Goal: Information Seeking & Learning: Learn about a topic

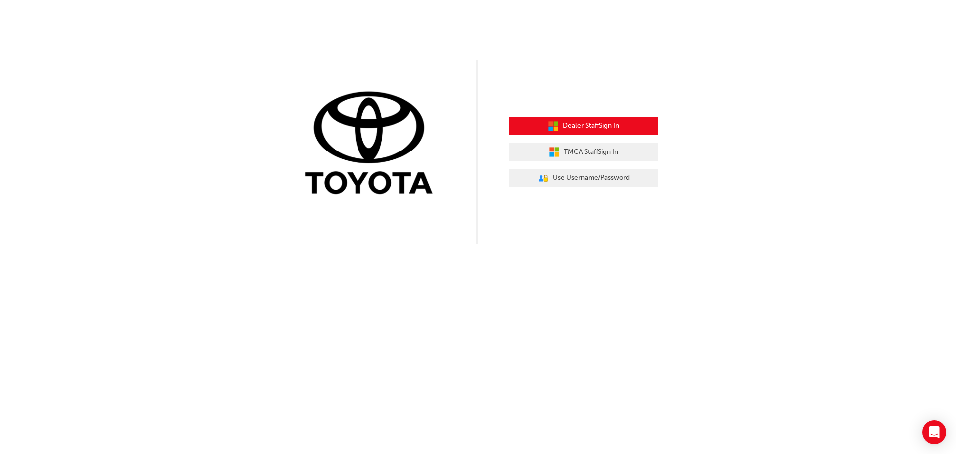
click at [589, 121] on span "Dealer Staff Sign In" at bounding box center [591, 125] width 57 height 11
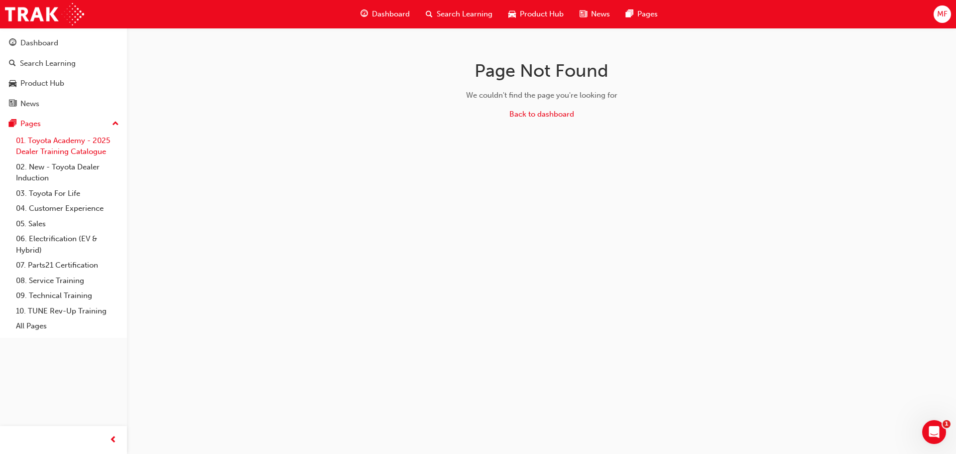
click at [67, 151] on link "01. Toyota Academy - 2025 Dealer Training Catalogue" at bounding box center [67, 146] width 111 height 26
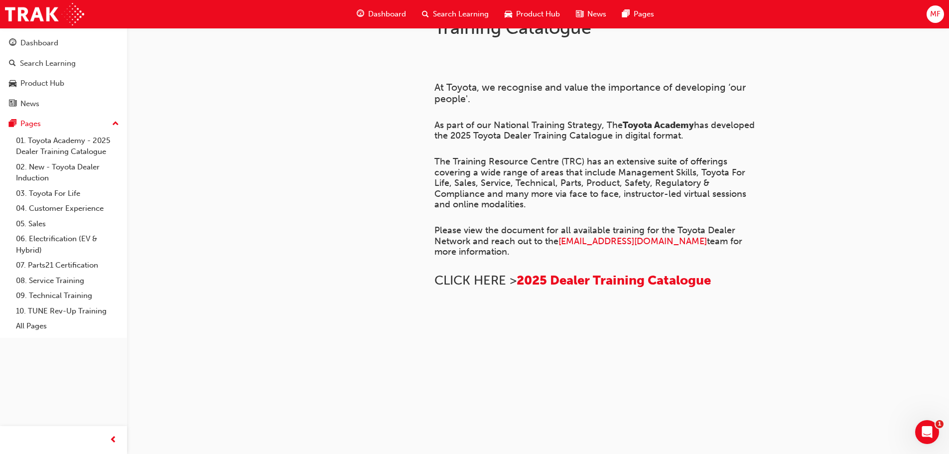
scroll to position [681, 0]
click at [41, 173] on link "02. New - Toyota Dealer Induction" at bounding box center [67, 172] width 111 height 26
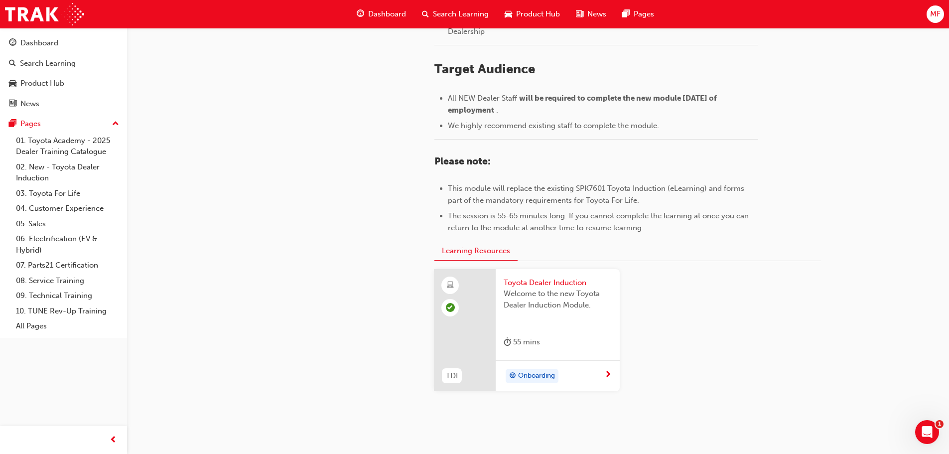
scroll to position [438, 0]
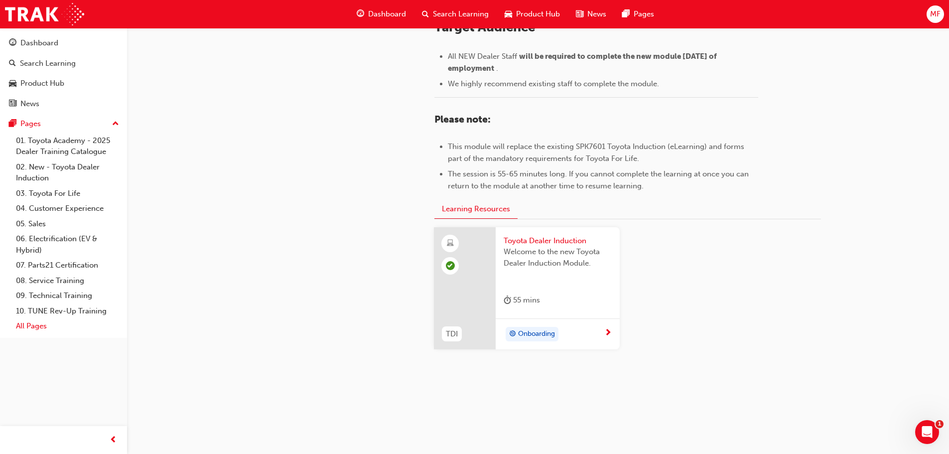
click at [16, 330] on link "All Pages" at bounding box center [67, 325] width 111 height 15
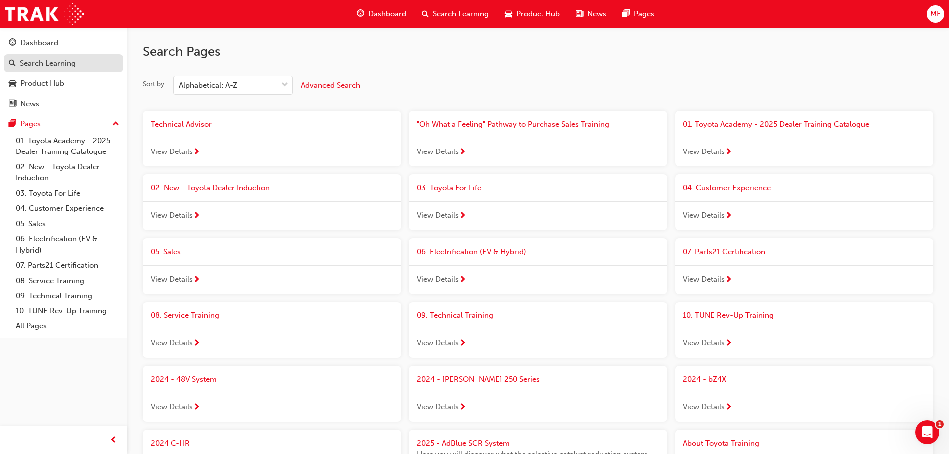
click at [47, 68] on div "Search Learning" at bounding box center [48, 63] width 56 height 11
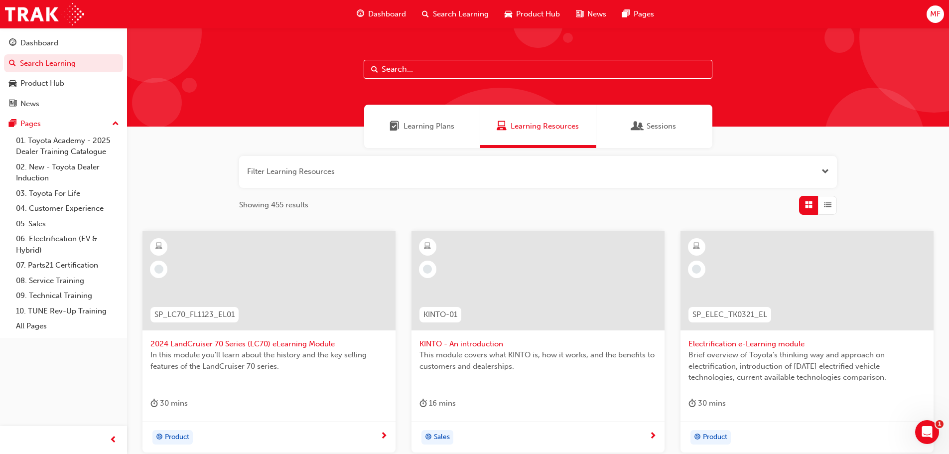
click at [393, 67] on input "text" at bounding box center [538, 69] width 349 height 19
paste input "SPK9102"
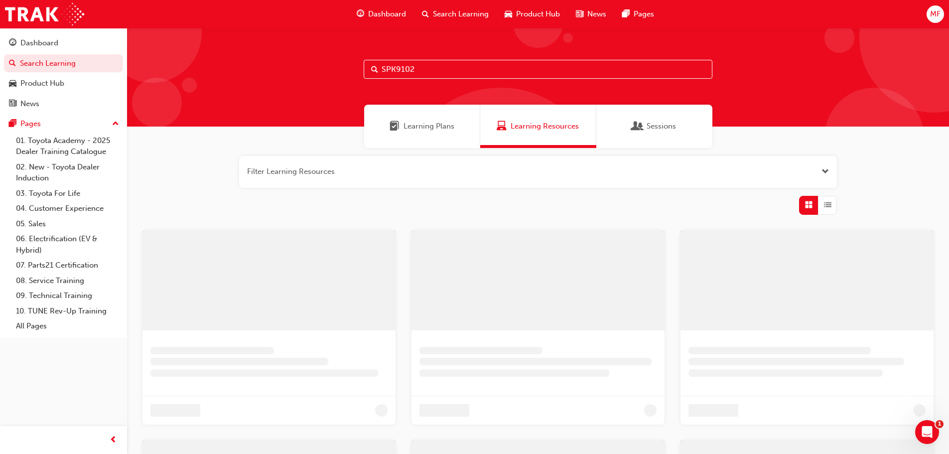
type input "SPK9102"
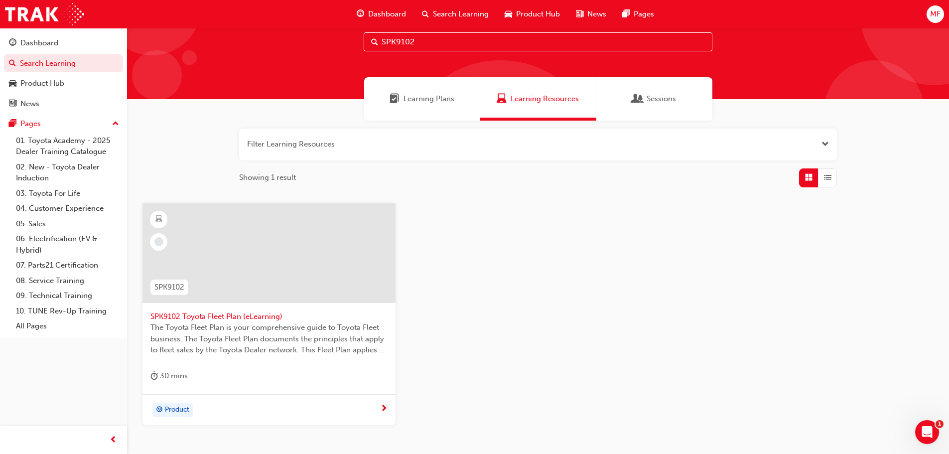
scroll to position [50, 0]
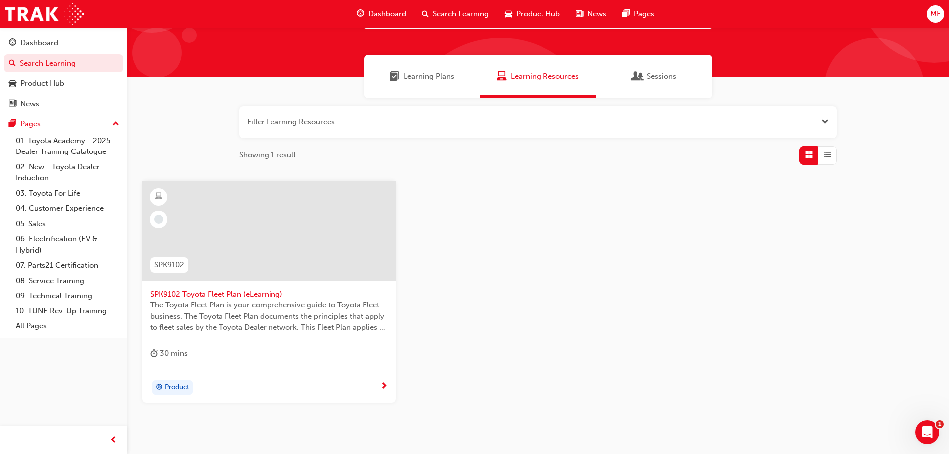
click at [348, 390] on div "Product" at bounding box center [265, 387] width 230 height 15
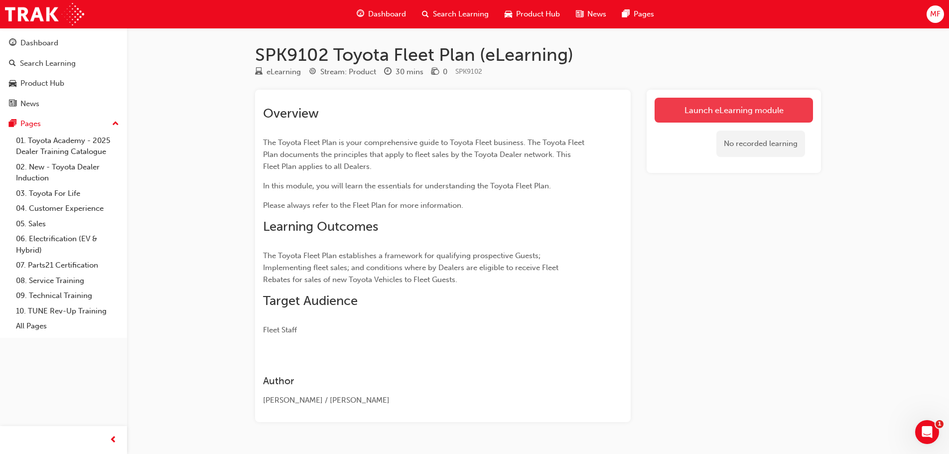
click at [700, 118] on link "Launch eLearning module" at bounding box center [734, 110] width 158 height 25
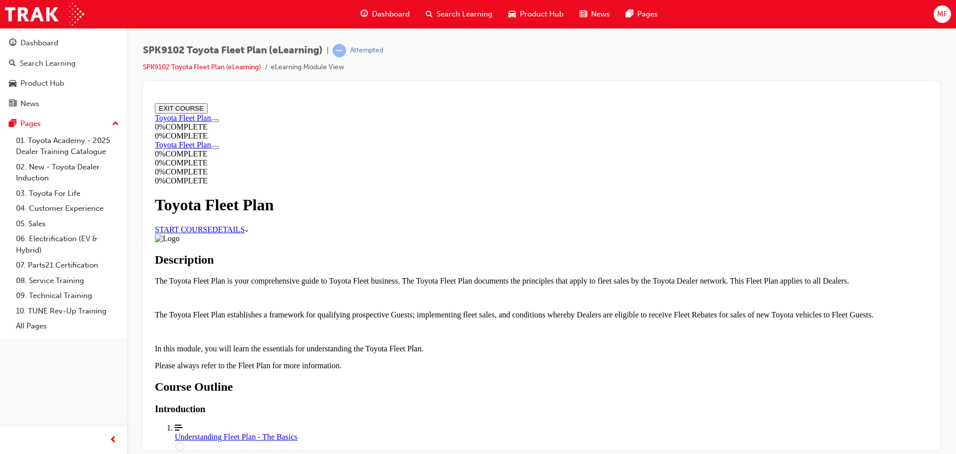
click at [212, 228] on link "START COURSE" at bounding box center [183, 229] width 57 height 8
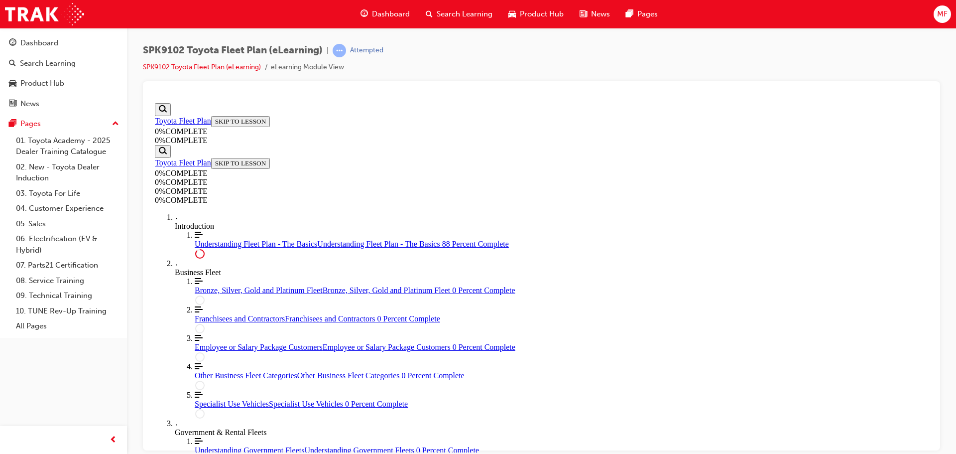
scroll to position [2269, 0]
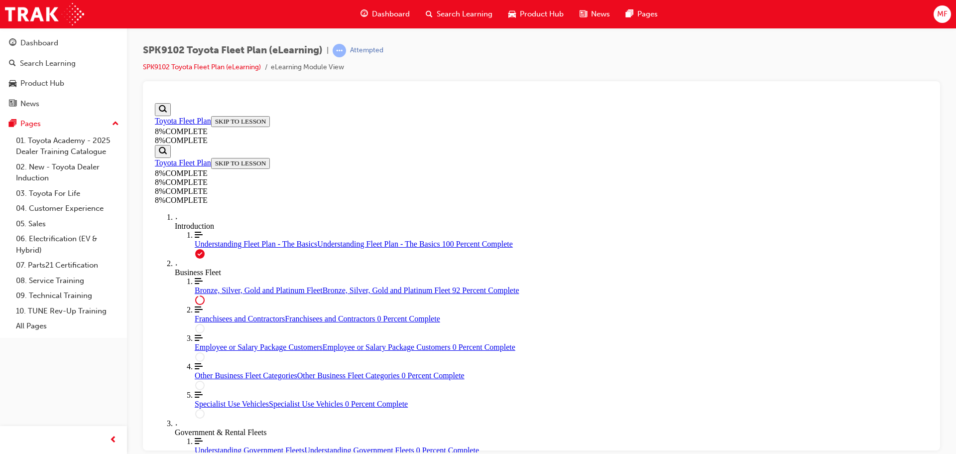
drag, startPoint x: 469, startPoint y: 343, endPoint x: 479, endPoint y: 248, distance: 96.2
drag, startPoint x: 464, startPoint y: 245, endPoint x: 684, endPoint y: 348, distance: 242.9
drag, startPoint x: 465, startPoint y: 299, endPoint x: 500, endPoint y: 302, distance: 34.5
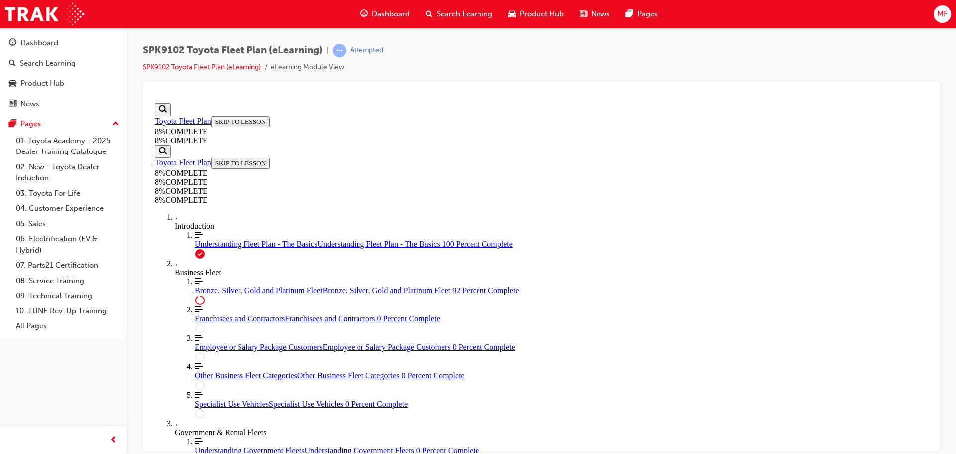
drag, startPoint x: 462, startPoint y: 252, endPoint x: 480, endPoint y: 245, distance: 19.2
drag, startPoint x: 465, startPoint y: 245, endPoint x: 504, endPoint y: 244, distance: 38.9
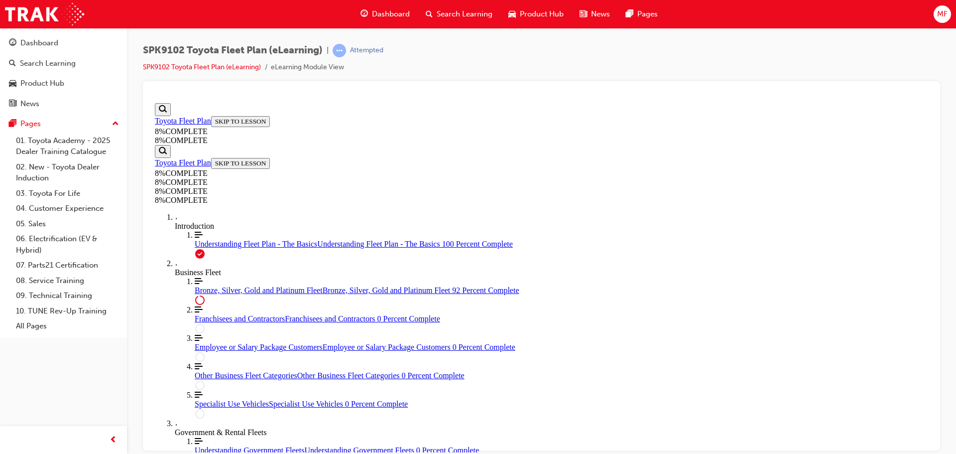
scroll to position [3318, 0]
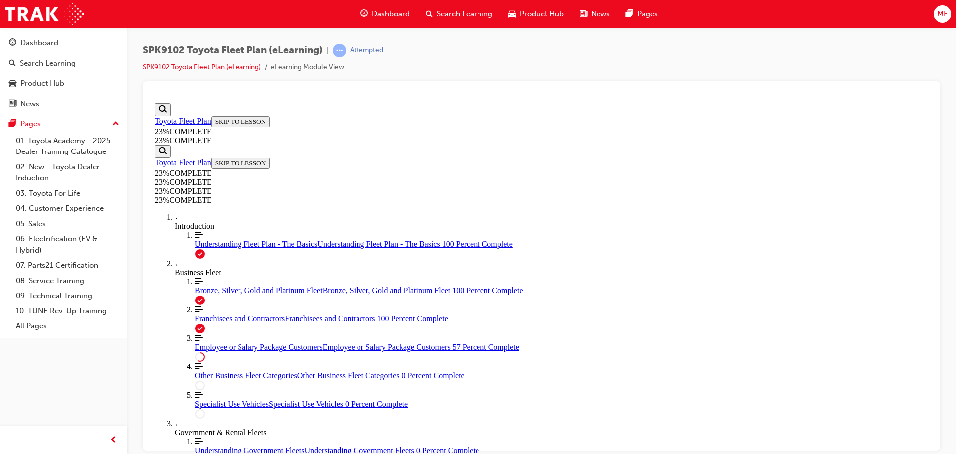
scroll to position [1143, 0]
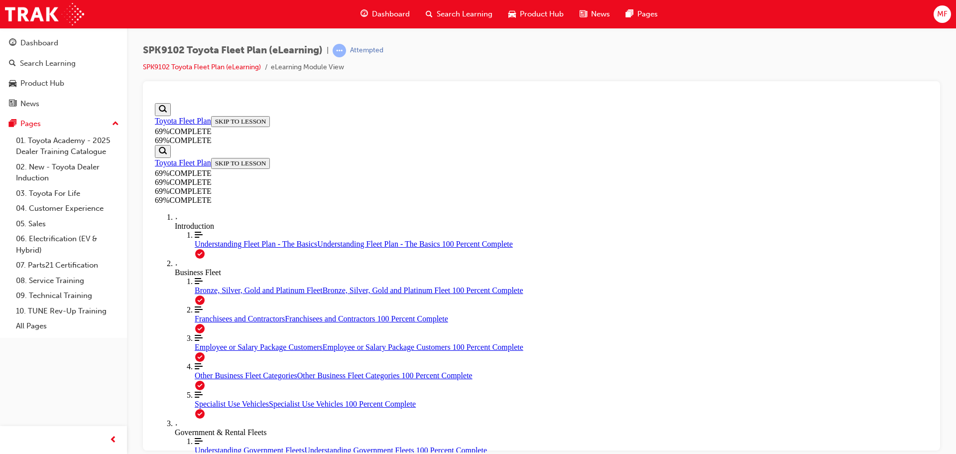
scroll to position [0, 0]
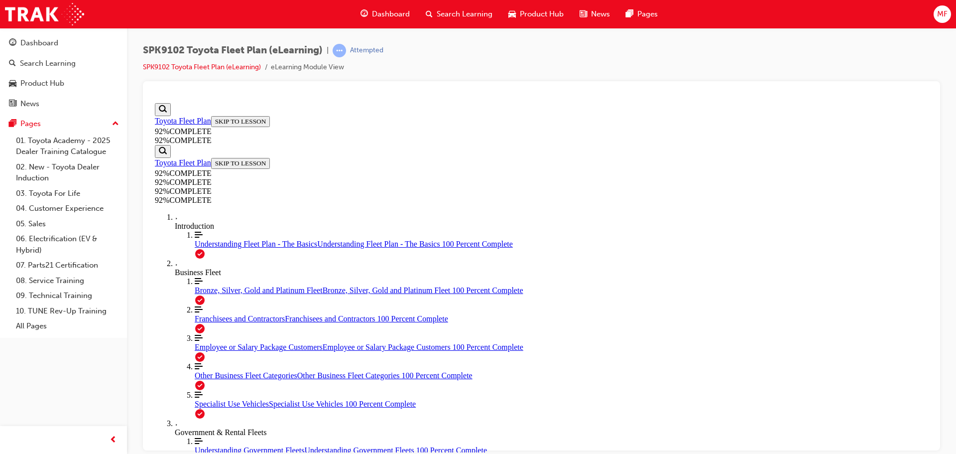
drag, startPoint x: 452, startPoint y: 356, endPoint x: 458, endPoint y: 346, distance: 11.2
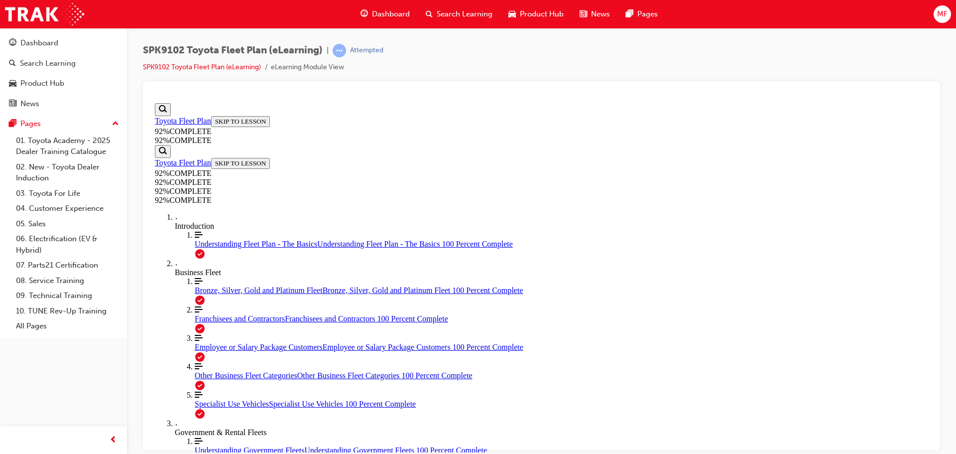
drag, startPoint x: 452, startPoint y: 416, endPoint x: 486, endPoint y: 420, distance: 33.6
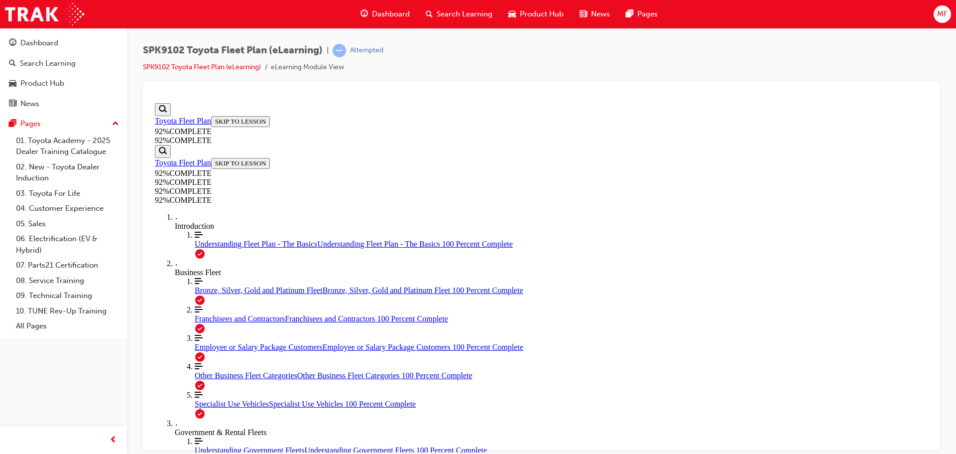
drag, startPoint x: 453, startPoint y: 330, endPoint x: 490, endPoint y: 374, distance: 57.7
drag, startPoint x: 447, startPoint y: 329, endPoint x: 485, endPoint y: 330, distance: 37.9
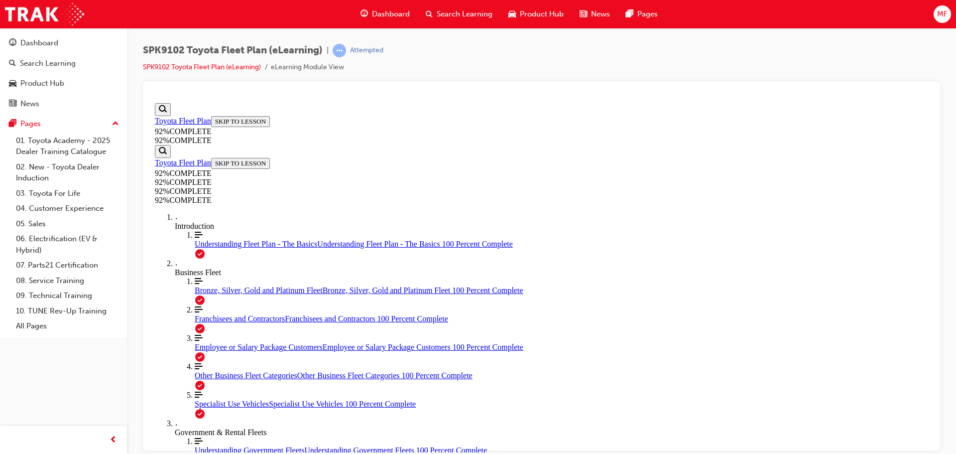
scroll to position [36, 0]
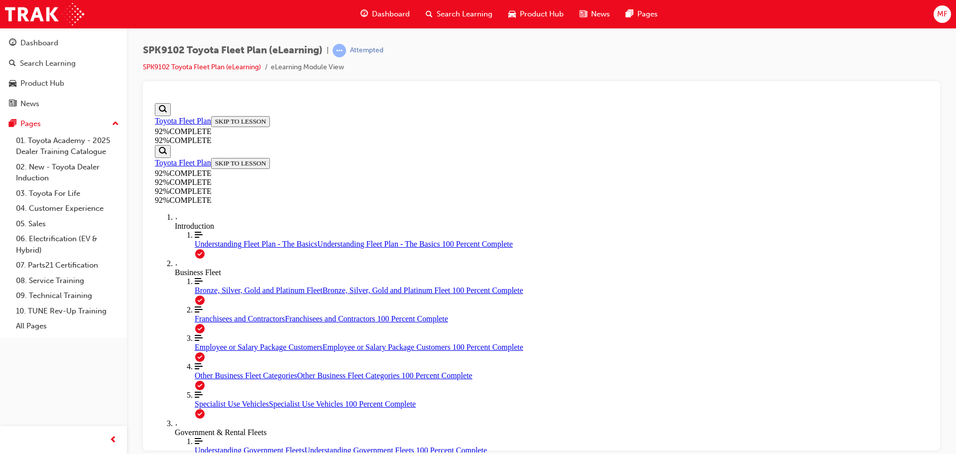
scroll to position [36, 0]
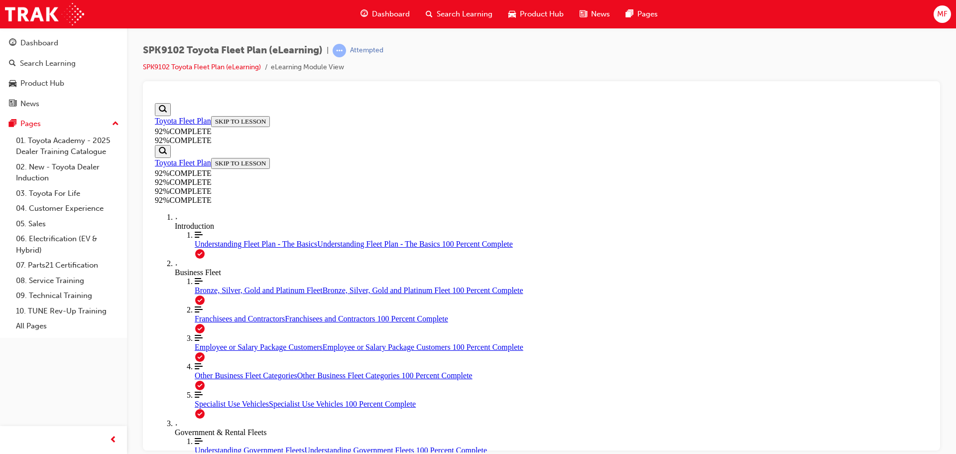
scroll to position [113, 0]
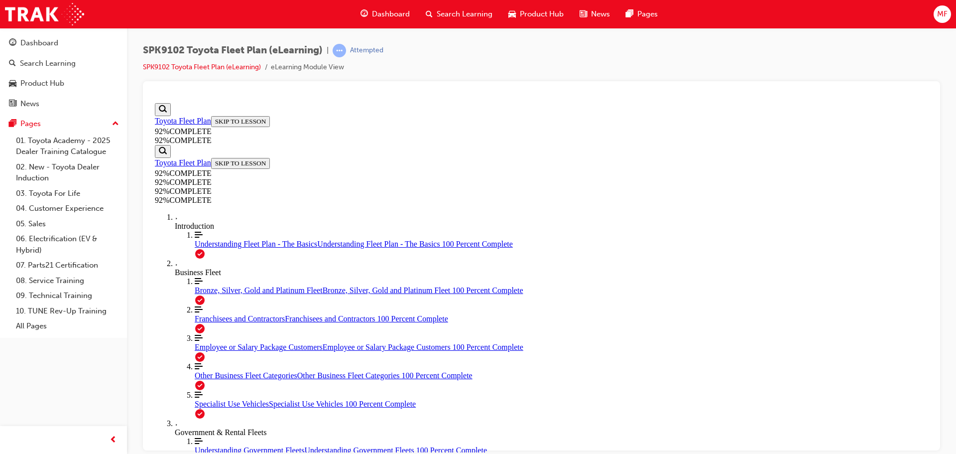
scroll to position [36, 0]
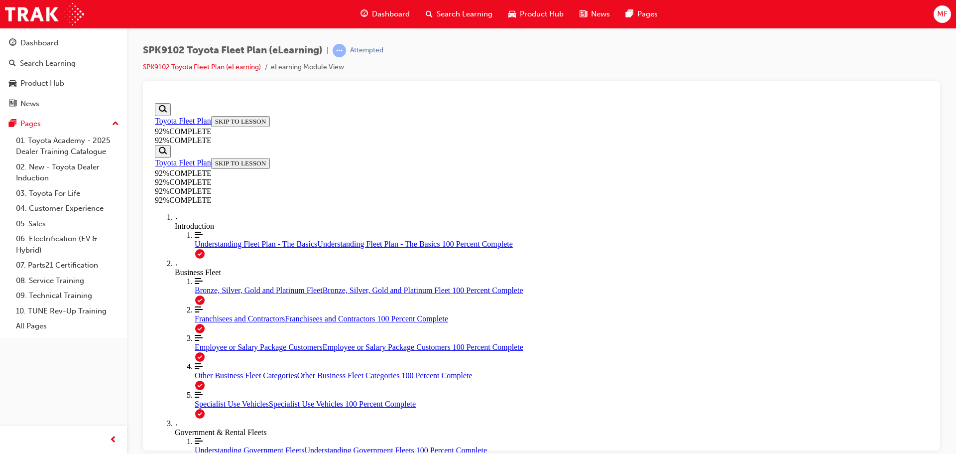
scroll to position [151, 0]
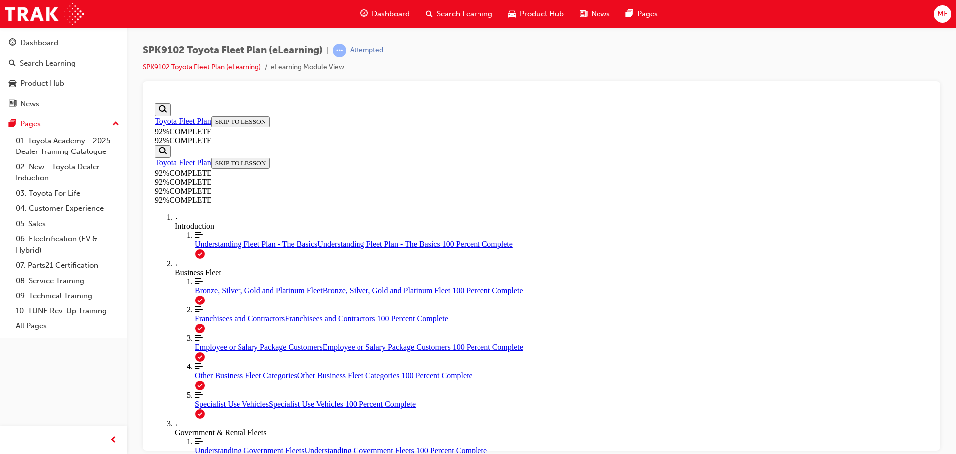
scroll to position [136, 0]
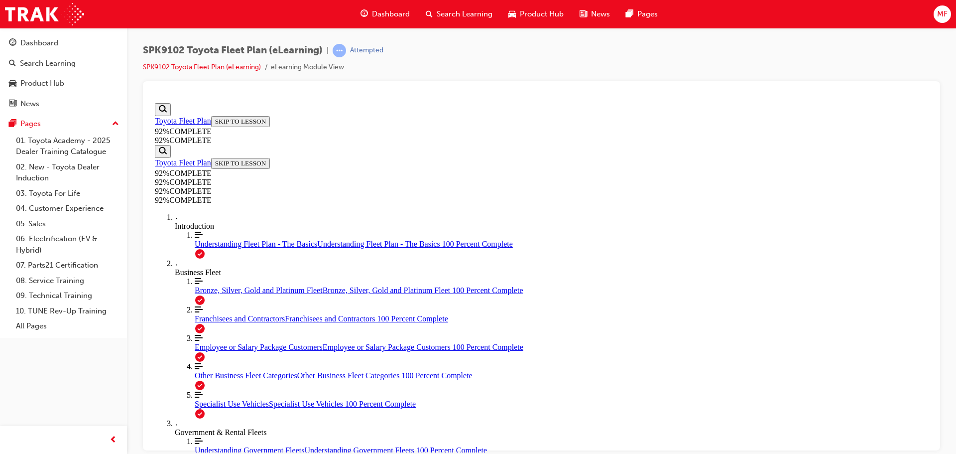
drag, startPoint x: 435, startPoint y: 245, endPoint x: 474, endPoint y: 251, distance: 38.7
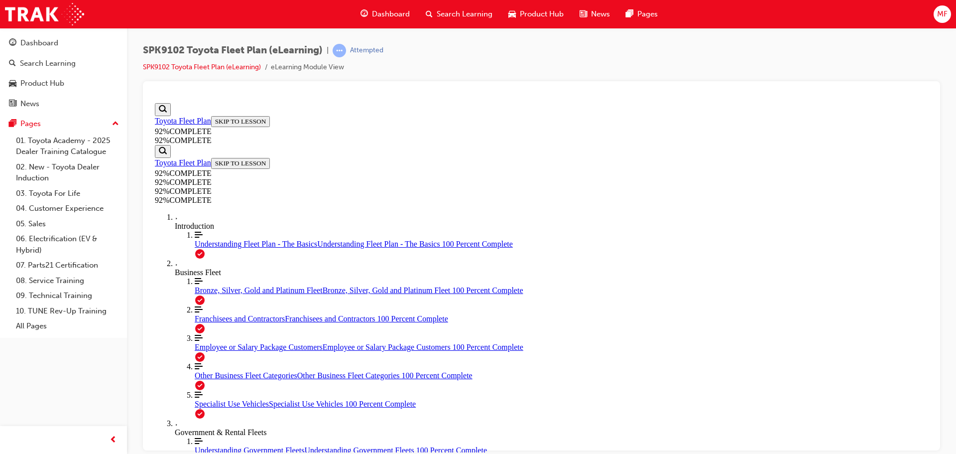
drag, startPoint x: 486, startPoint y: 335, endPoint x: 555, endPoint y: 335, distance: 69.2
drag, startPoint x: 499, startPoint y: 245, endPoint x: 545, endPoint y: 289, distance: 64.1
drag, startPoint x: 473, startPoint y: 245, endPoint x: 497, endPoint y: 247, distance: 24.0
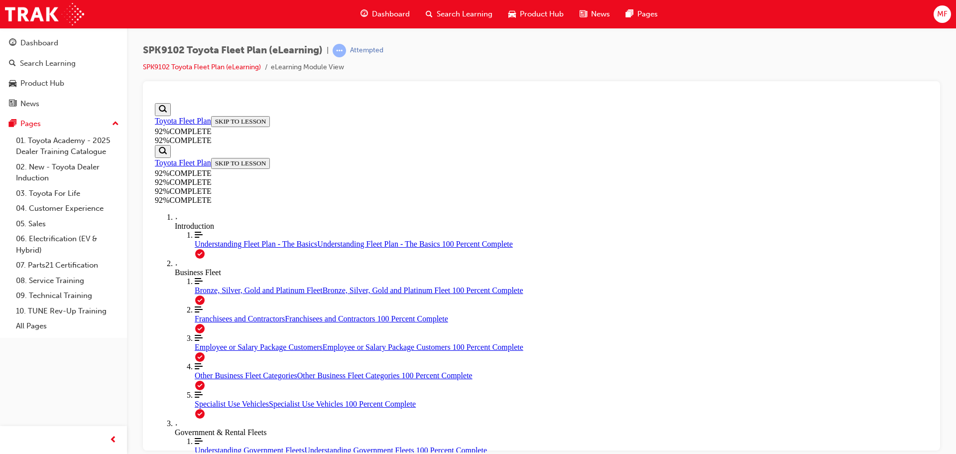
scroll to position [243, 0]
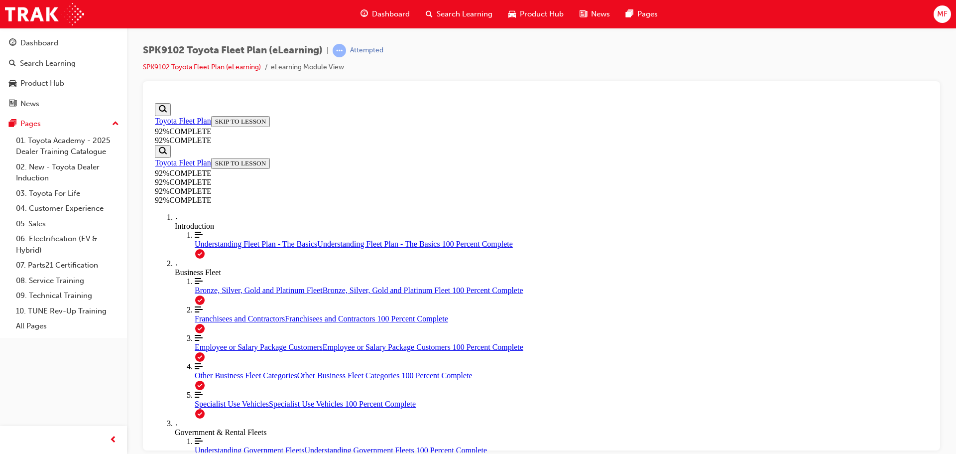
drag, startPoint x: 441, startPoint y: 246, endPoint x: 518, endPoint y: 254, distance: 77.1
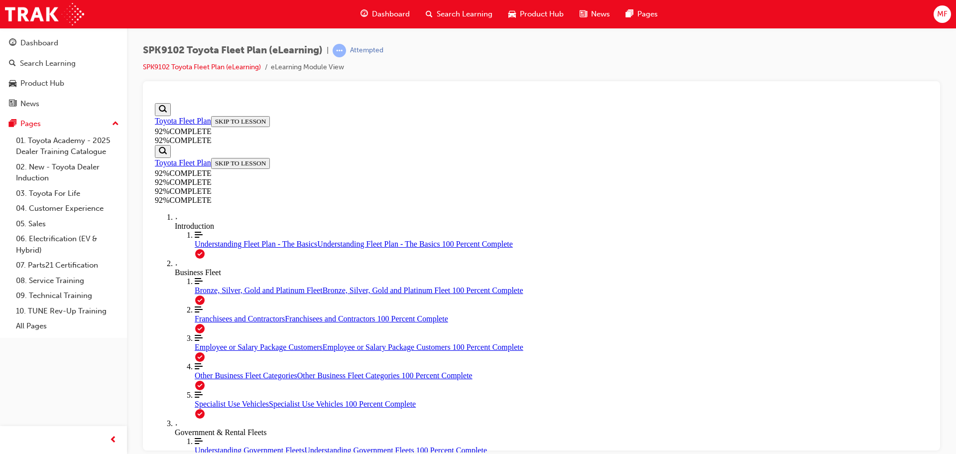
scroll to position [195, 0]
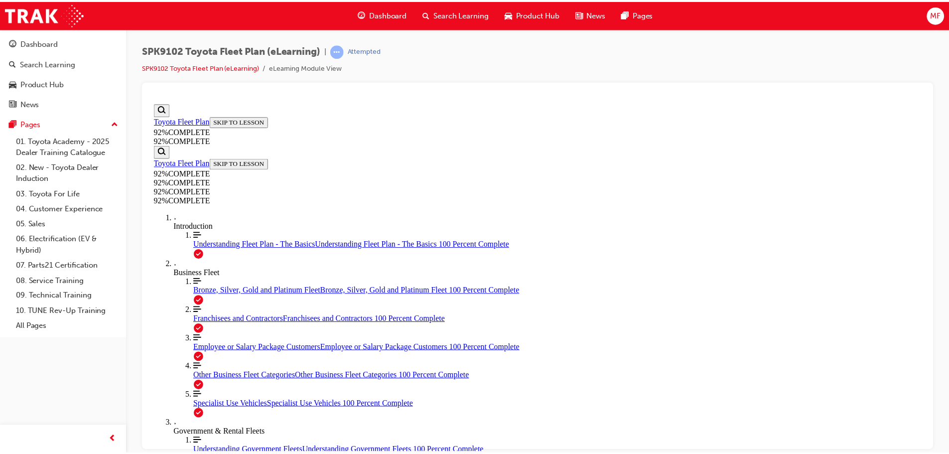
scroll to position [130, 0]
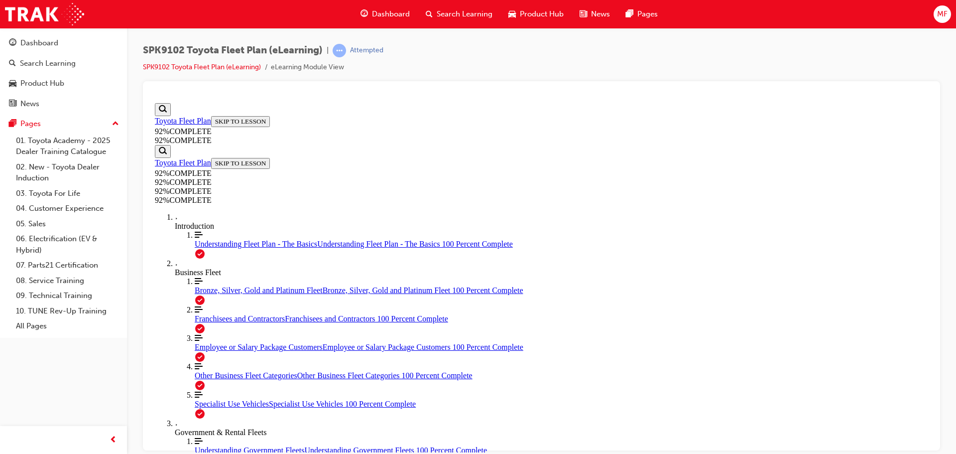
scroll to position [130, 0]
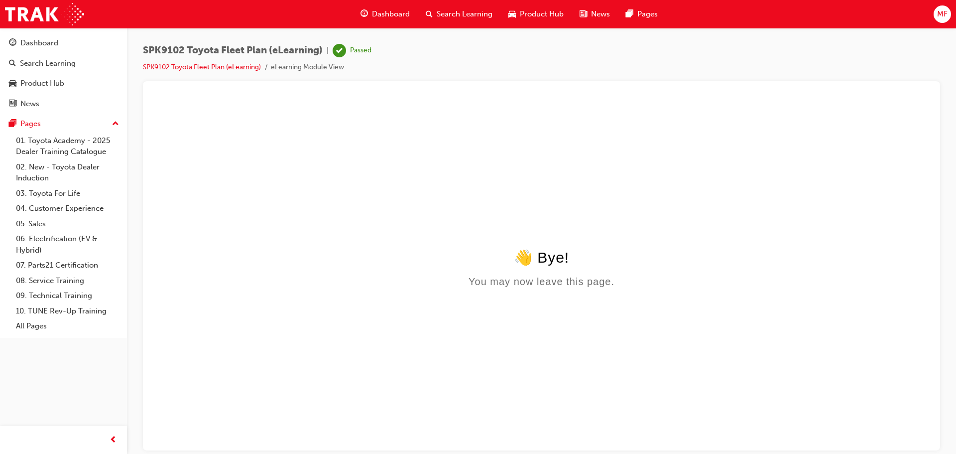
click at [54, 72] on button "Dashboard Search Learning Product Hub News Pages" at bounding box center [63, 73] width 119 height 83
click at [54, 61] on div "Search Learning" at bounding box center [48, 63] width 56 height 11
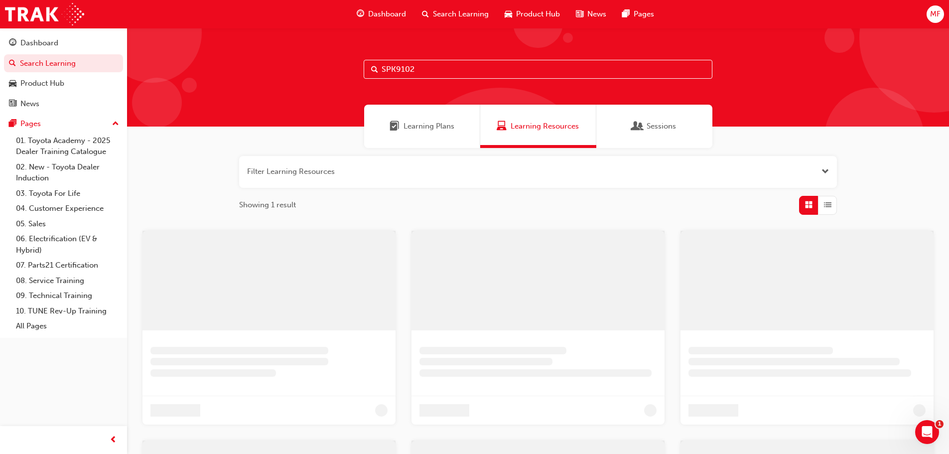
click at [424, 70] on input "SPK9102" at bounding box center [538, 69] width 349 height 19
paste input "SPK9103"
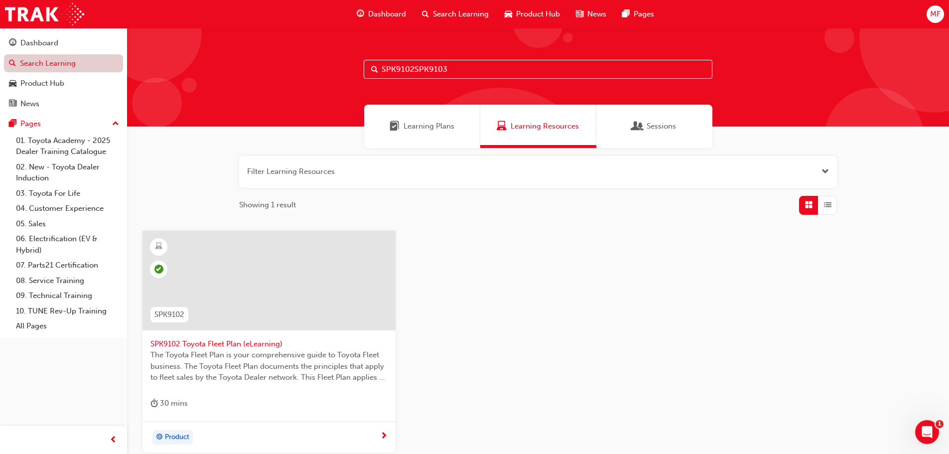
drag, startPoint x: 477, startPoint y: 70, endPoint x: 30, endPoint y: 72, distance: 447.3
click at [30, 72] on div "Dashboard Search Learning Product Hub News Pages Pages 01. Toyota Academy - 202…" at bounding box center [474, 274] width 949 height 549
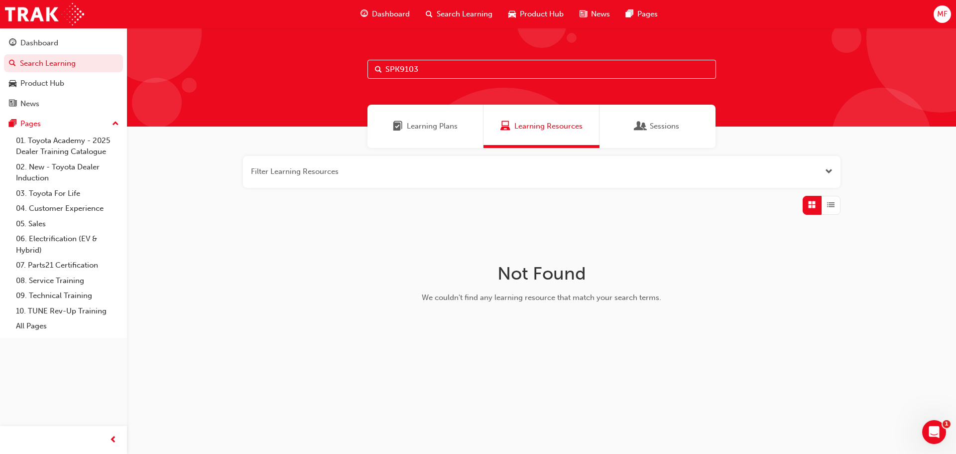
type input "SPK9103"
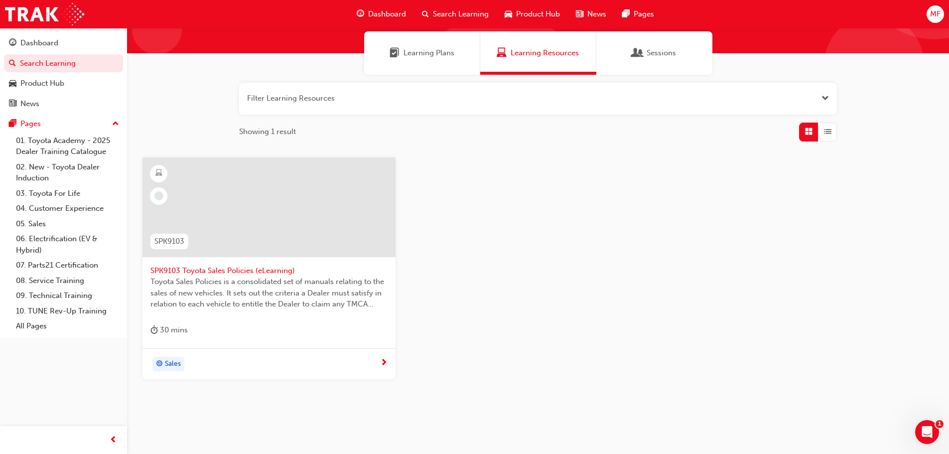
scroll to position [95, 0]
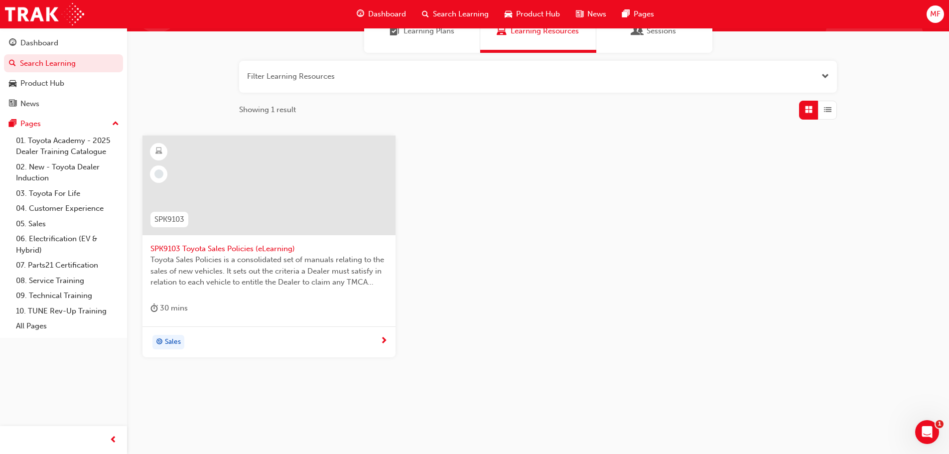
click at [257, 357] on div "Sales" at bounding box center [268, 341] width 253 height 31
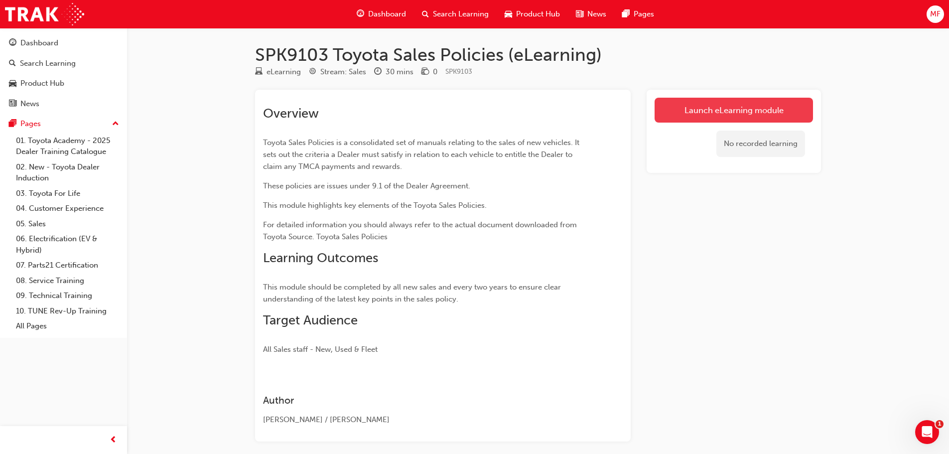
click at [725, 108] on link "Launch eLearning module" at bounding box center [734, 110] width 158 height 25
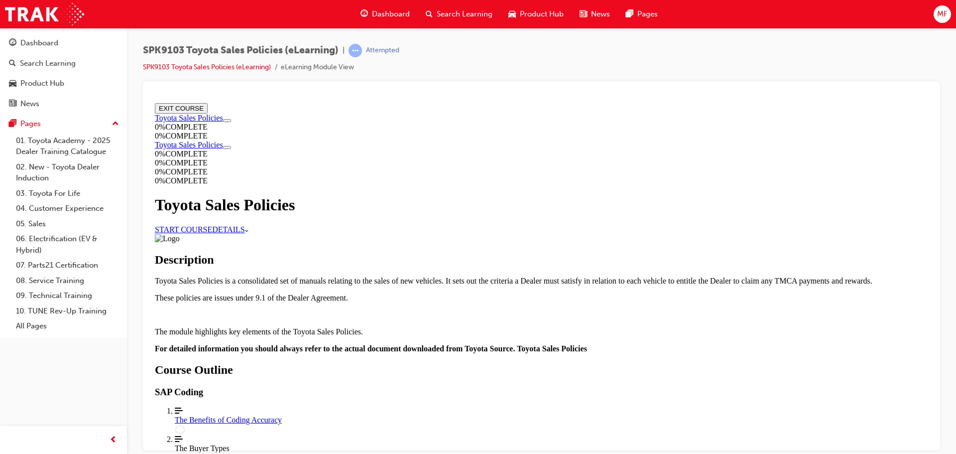
scroll to position [50, 0]
click at [212, 225] on link "START COURSE" at bounding box center [183, 229] width 57 height 8
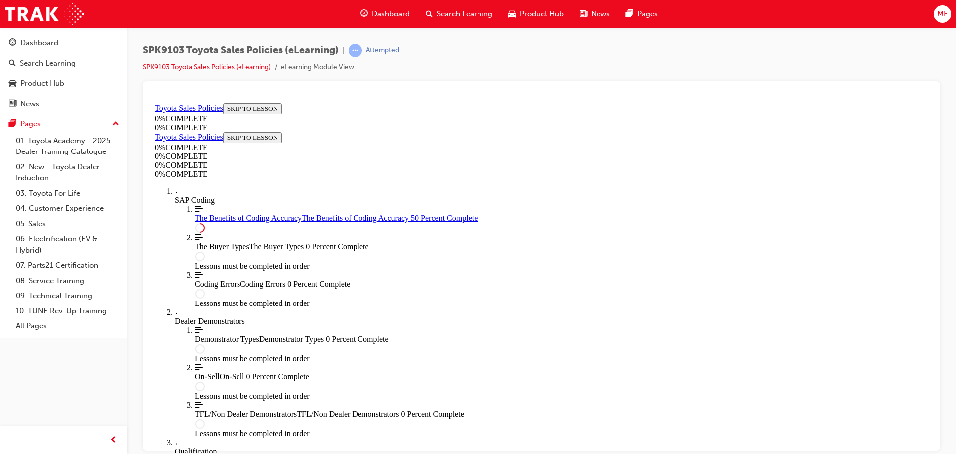
scroll to position [499, 0]
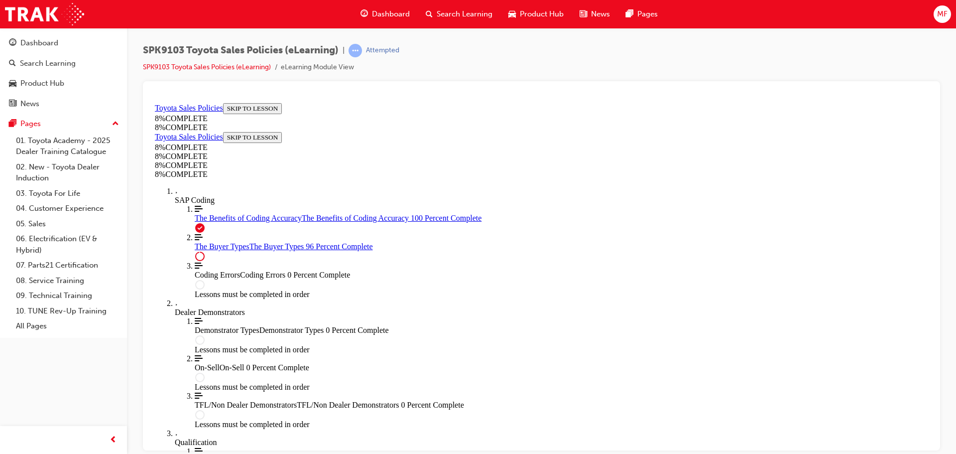
scroll to position [4097, 0]
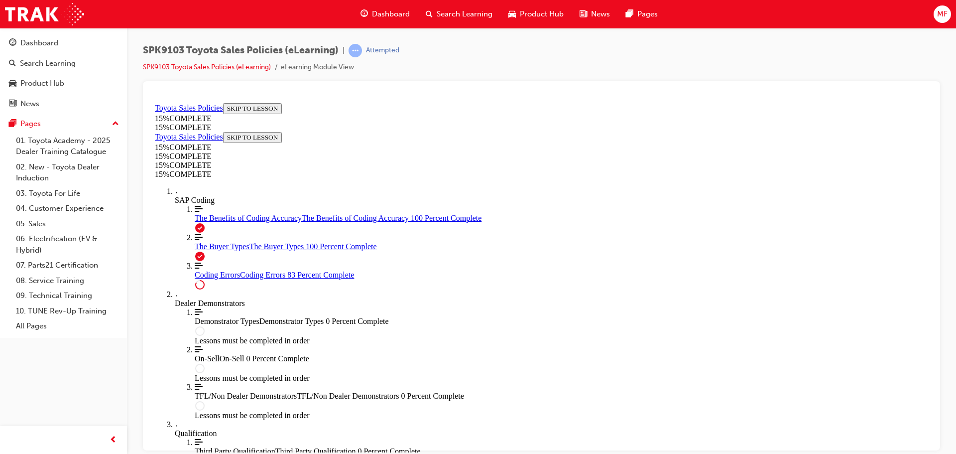
scroll to position [806, 0]
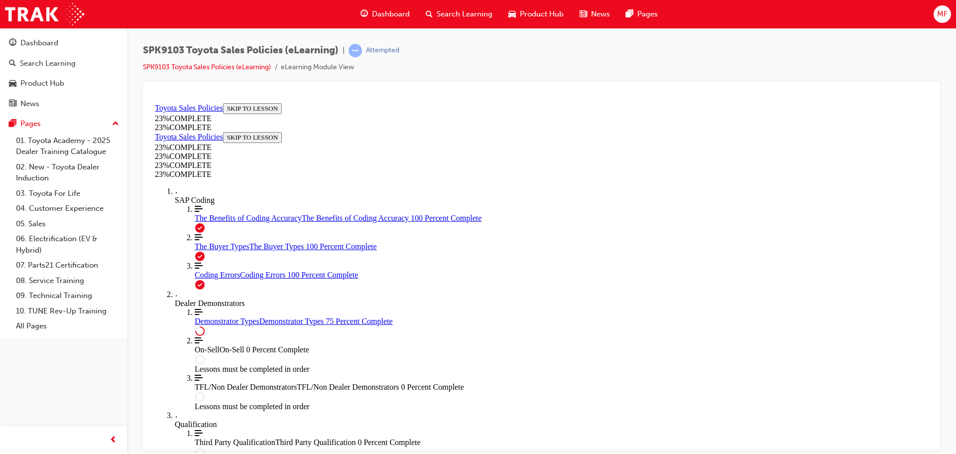
scroll to position [466, 0]
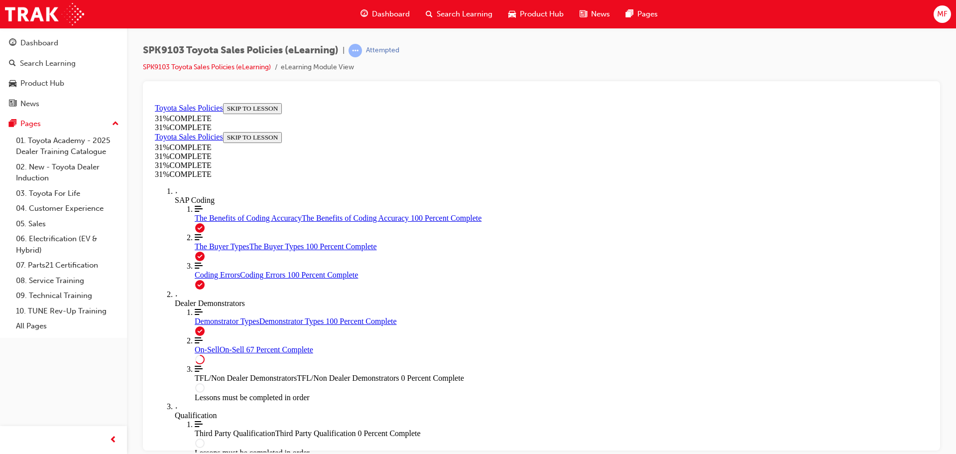
scroll to position [558, 0]
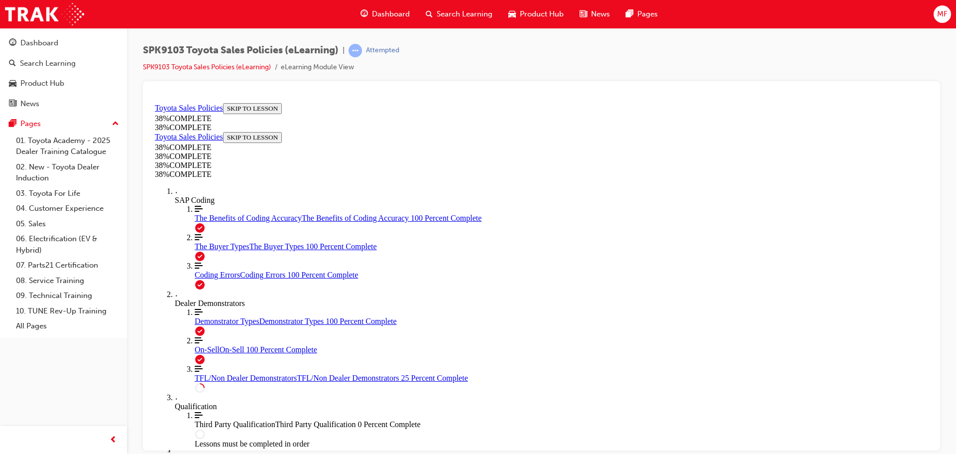
scroll to position [520, 0]
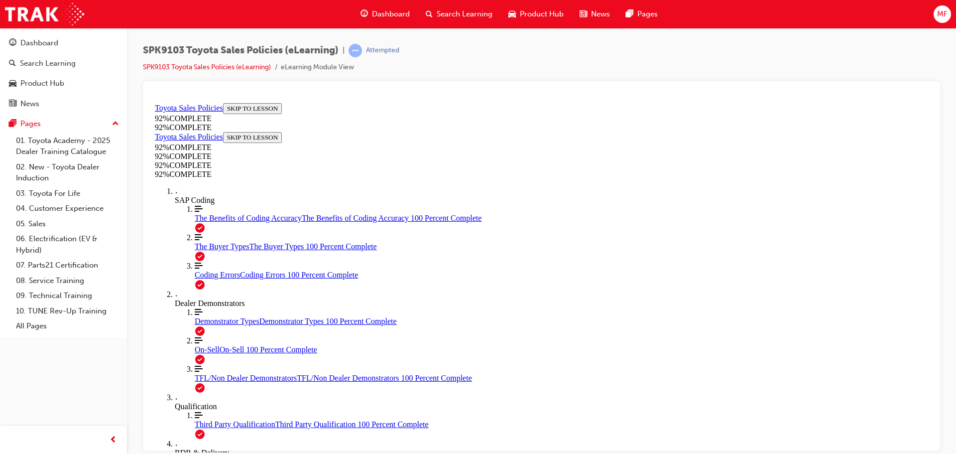
scroll to position [36, 0]
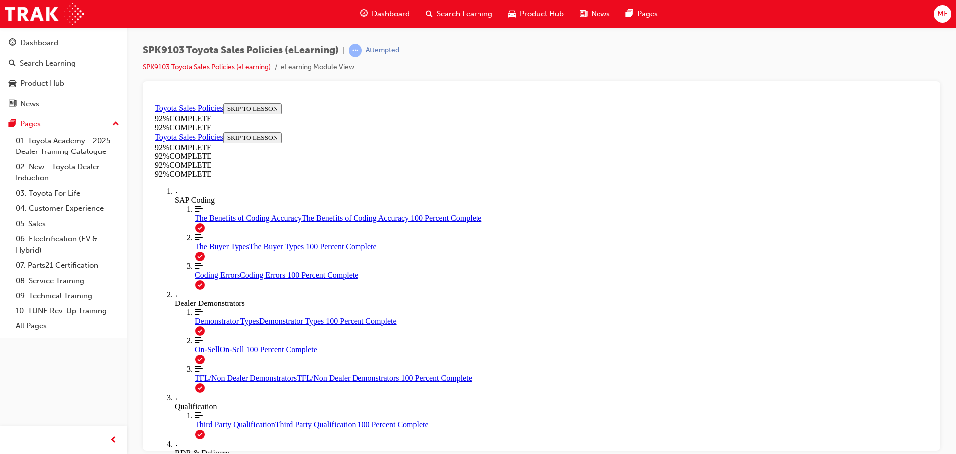
drag, startPoint x: 464, startPoint y: 347, endPoint x: 571, endPoint y: 397, distance: 118.1
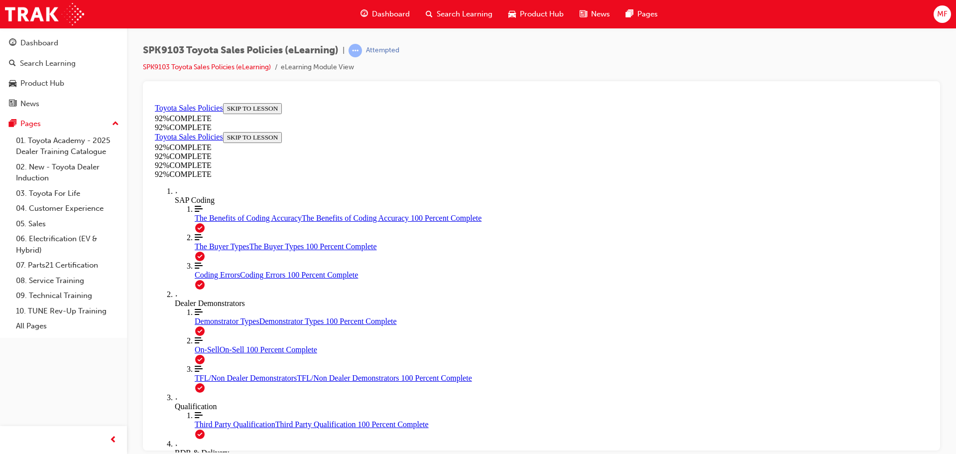
scroll to position [90, 0]
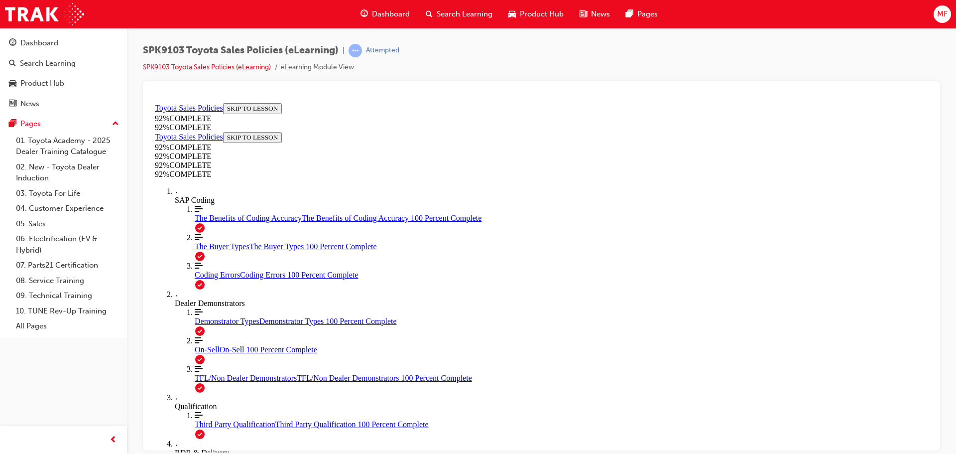
scroll to position [123, 0]
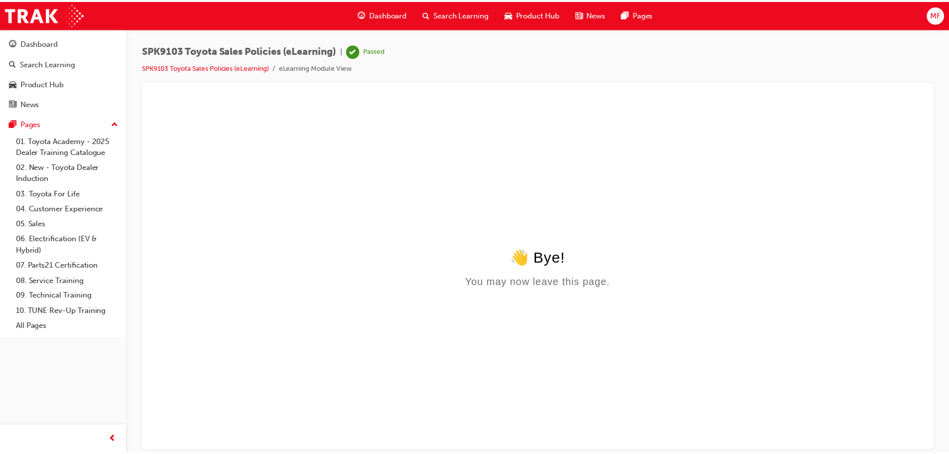
scroll to position [0, 0]
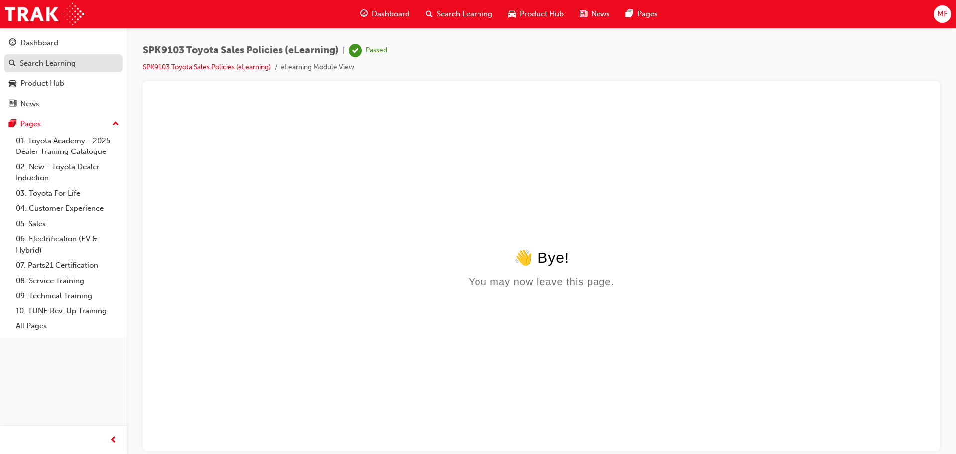
click at [64, 64] on div "Search Learning" at bounding box center [48, 63] width 56 height 11
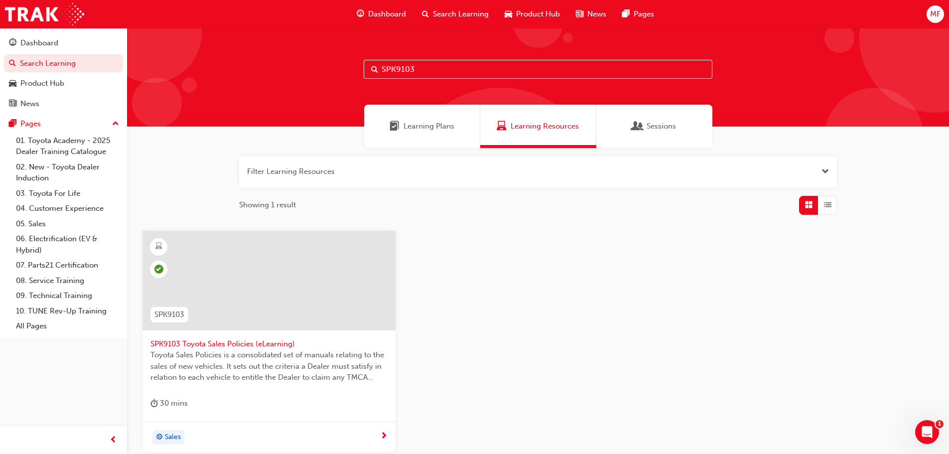
drag, startPoint x: 446, startPoint y: 63, endPoint x: 269, endPoint y: 80, distance: 177.7
click at [269, 80] on div "SPK9103" at bounding box center [538, 77] width 822 height 99
paste input "_48VOLT_0224_EL"
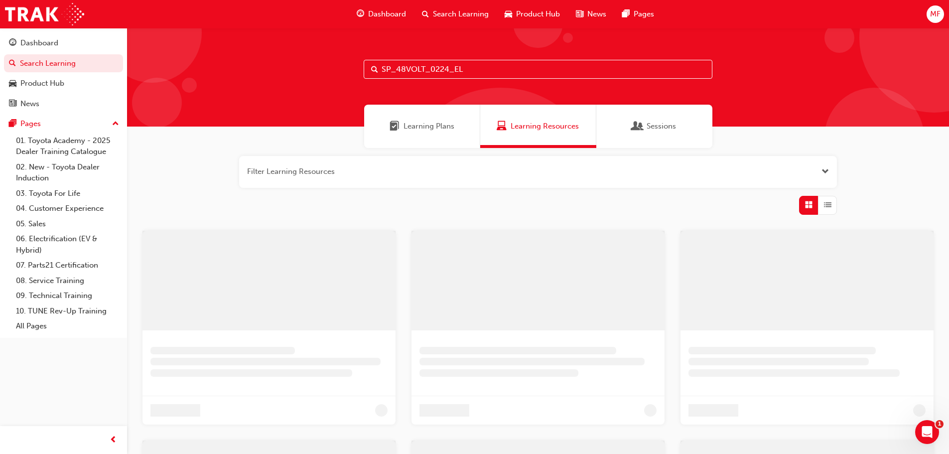
type input "SP_48VOLT_0224_EL"
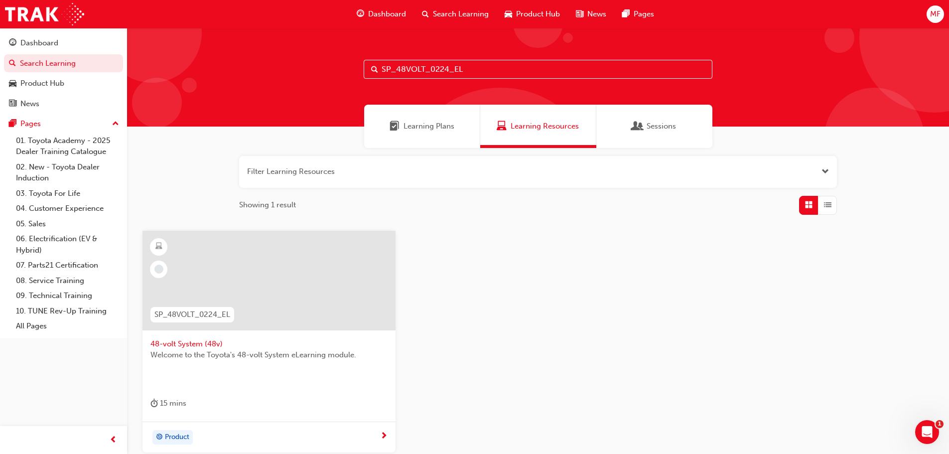
scroll to position [95, 0]
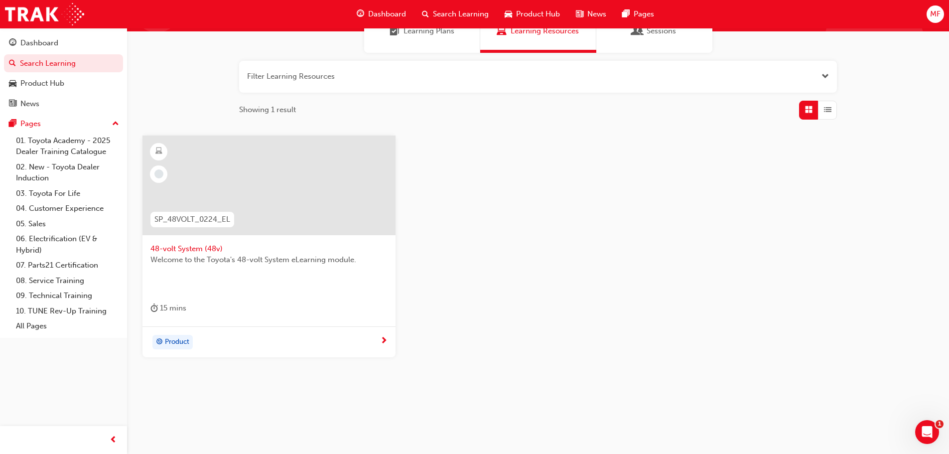
click at [347, 322] on div "48-volt System (48v) Welcome to the Toyota's 48-volt System eLearning module. 1…" at bounding box center [268, 230] width 253 height 191
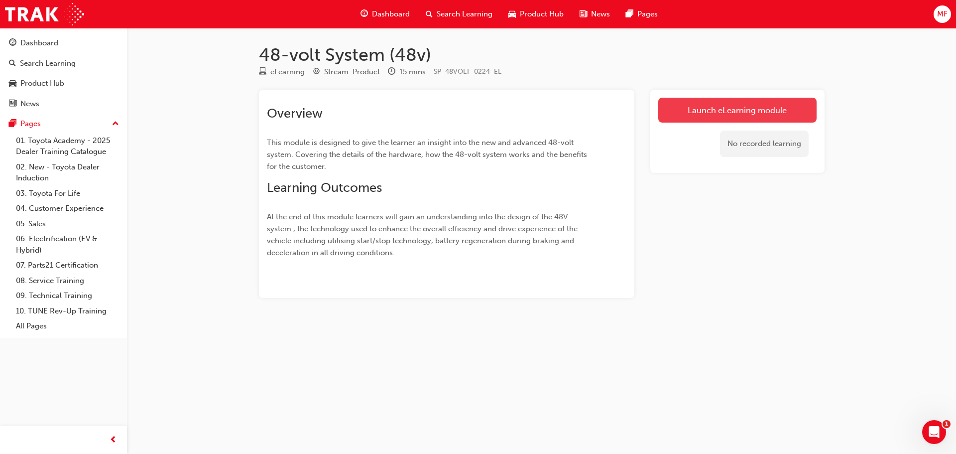
click at [699, 120] on link "Launch eLearning module" at bounding box center [738, 110] width 158 height 25
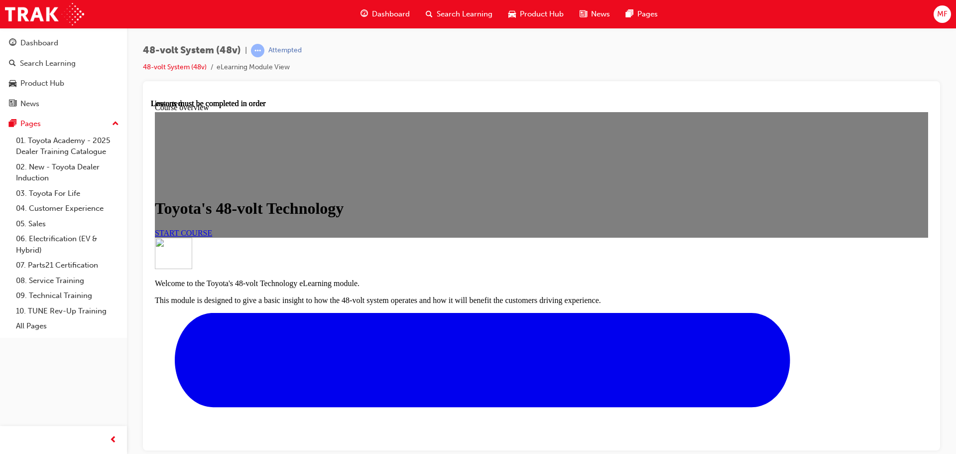
scroll to position [232, 0]
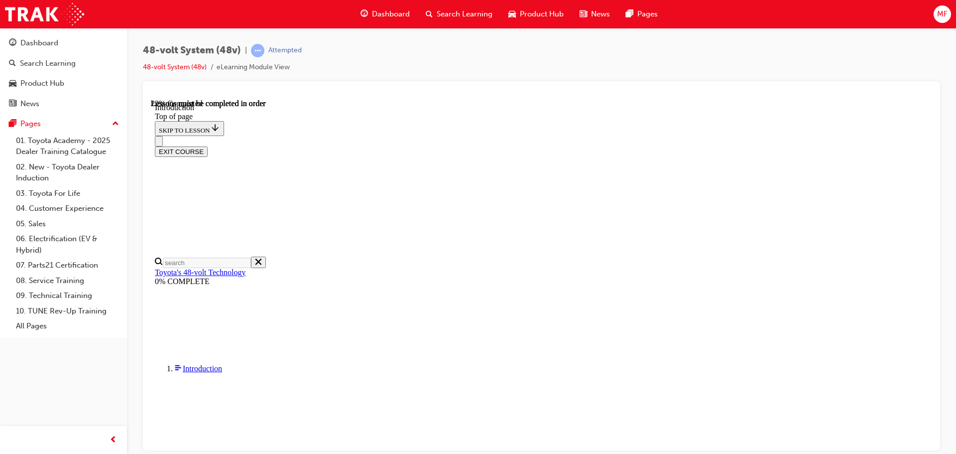
scroll to position [250, 0]
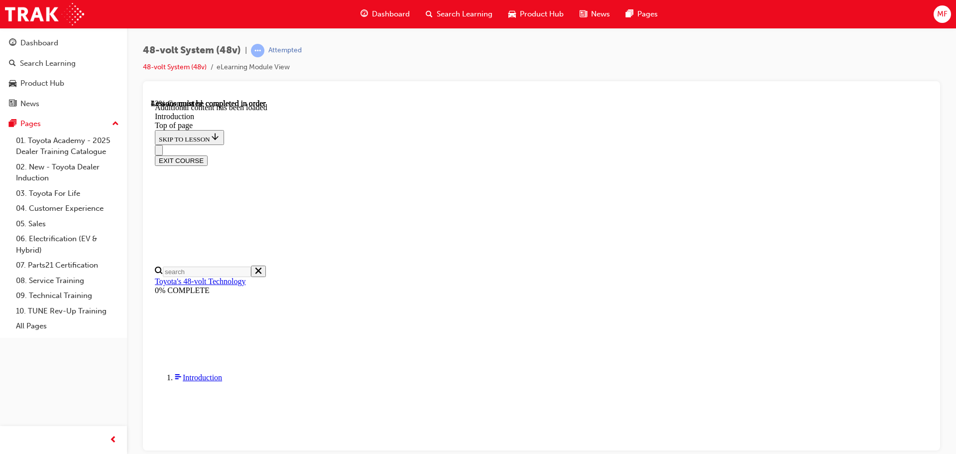
scroll to position [371, 0]
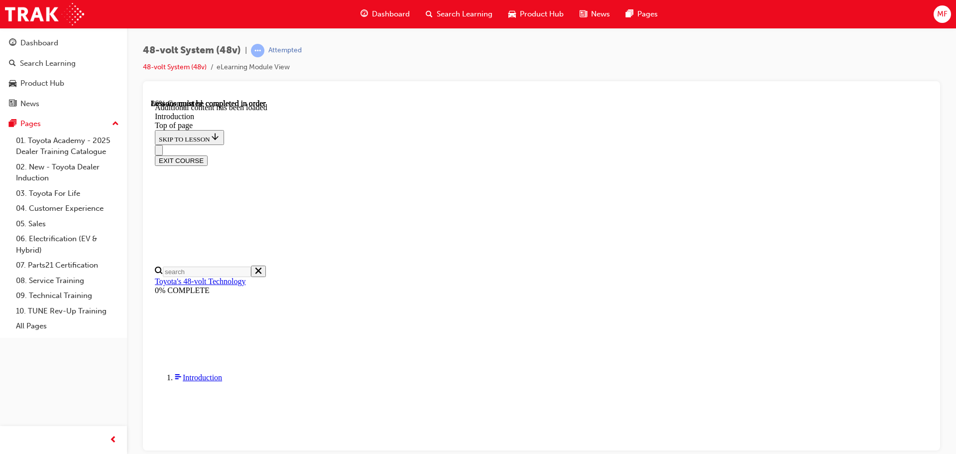
scroll to position [982, 0]
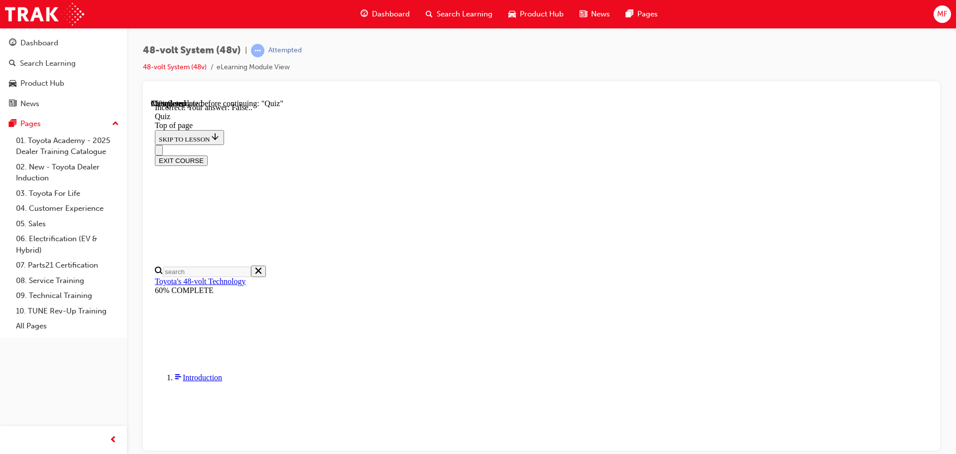
scroll to position [84, 0]
drag, startPoint x: 446, startPoint y: 378, endPoint x: 501, endPoint y: 398, distance: 58.3
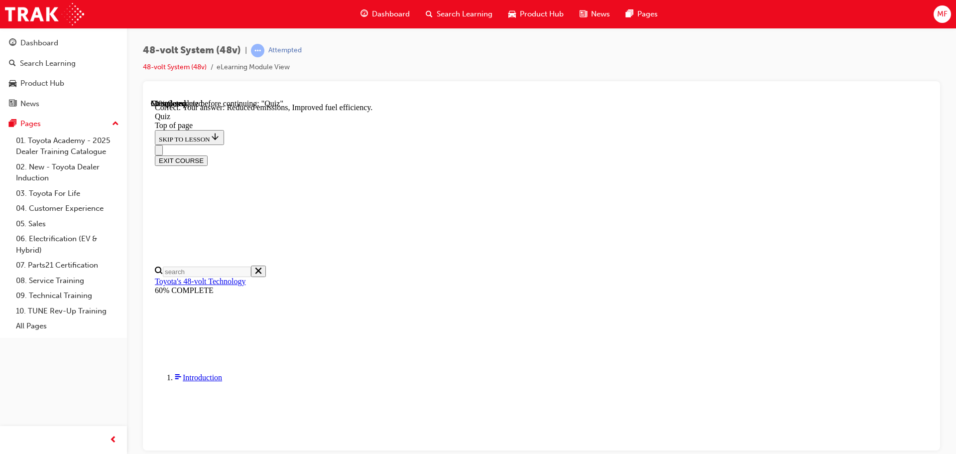
scroll to position [194, 0]
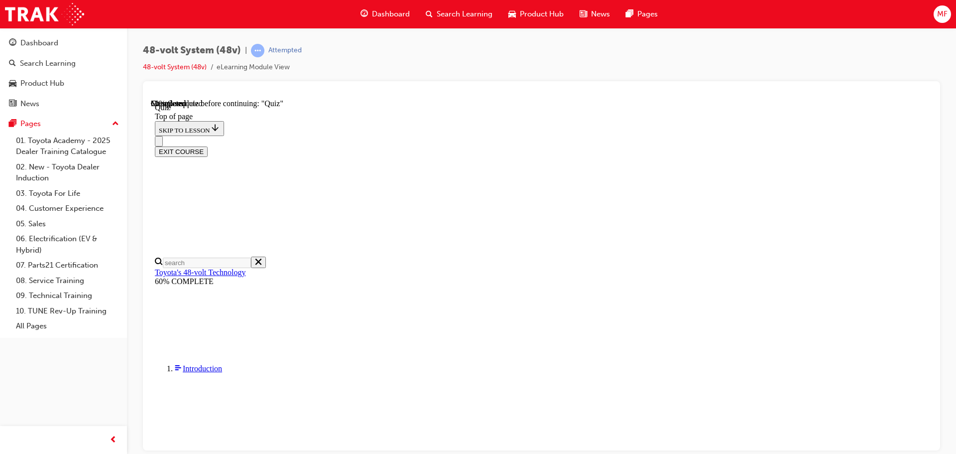
drag, startPoint x: 439, startPoint y: 244, endPoint x: 469, endPoint y: 255, distance: 32.1
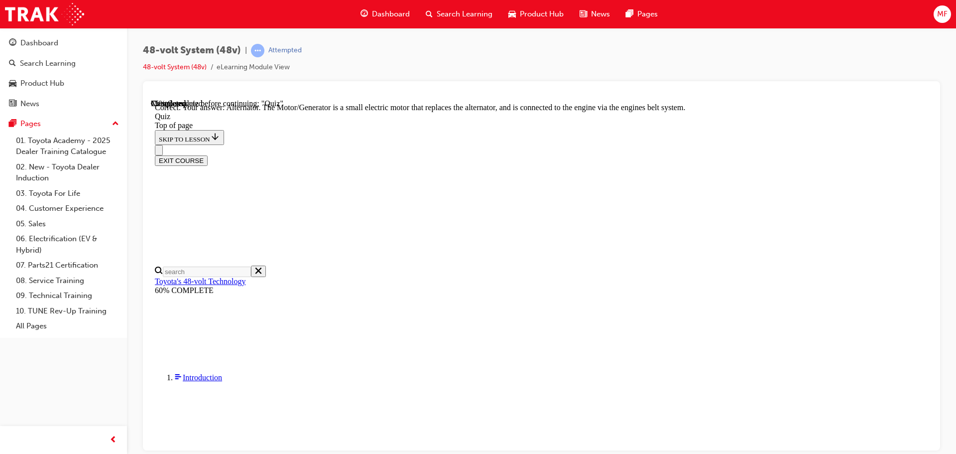
scroll to position [274, 0]
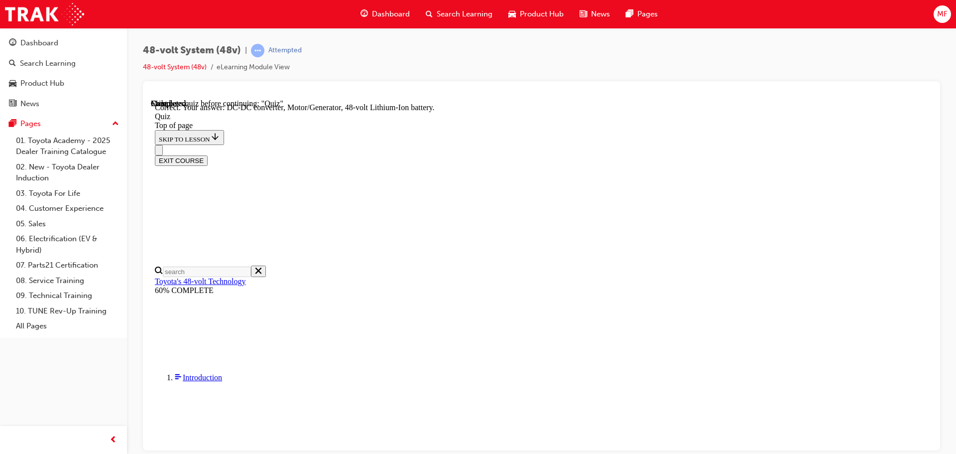
scroll to position [217, 0]
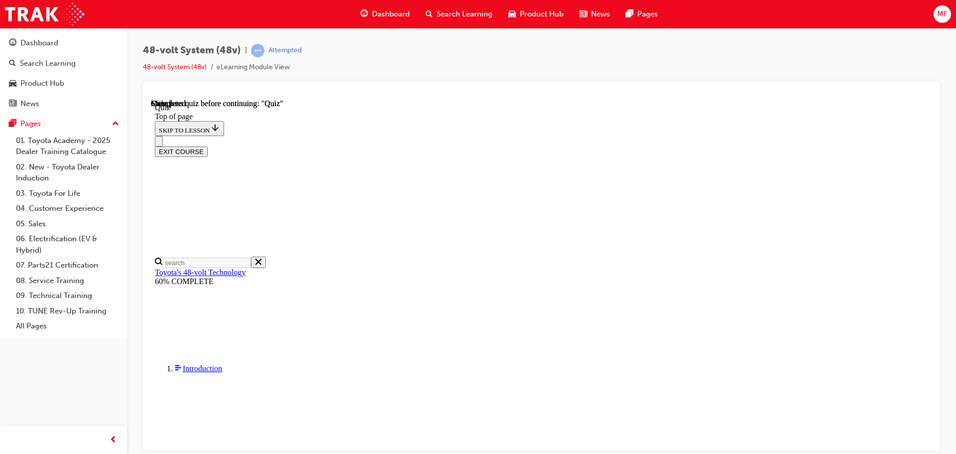
scroll to position [195, 0]
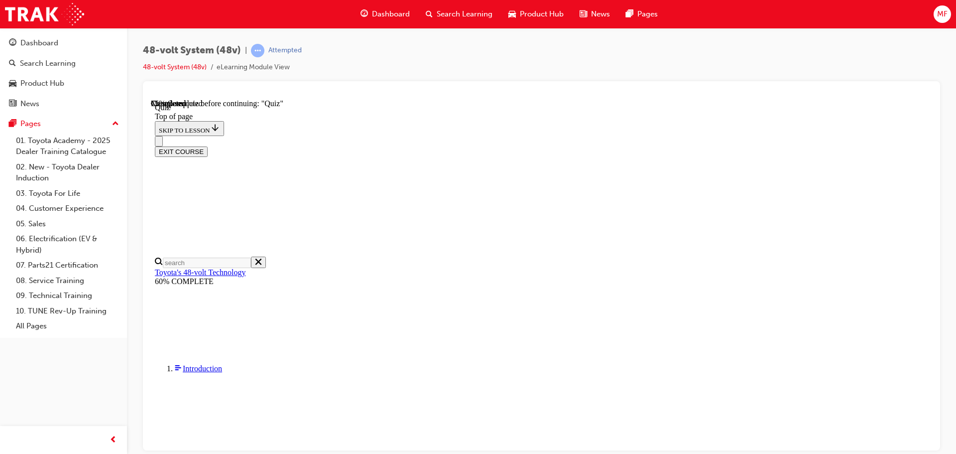
scroll to position [135, 0]
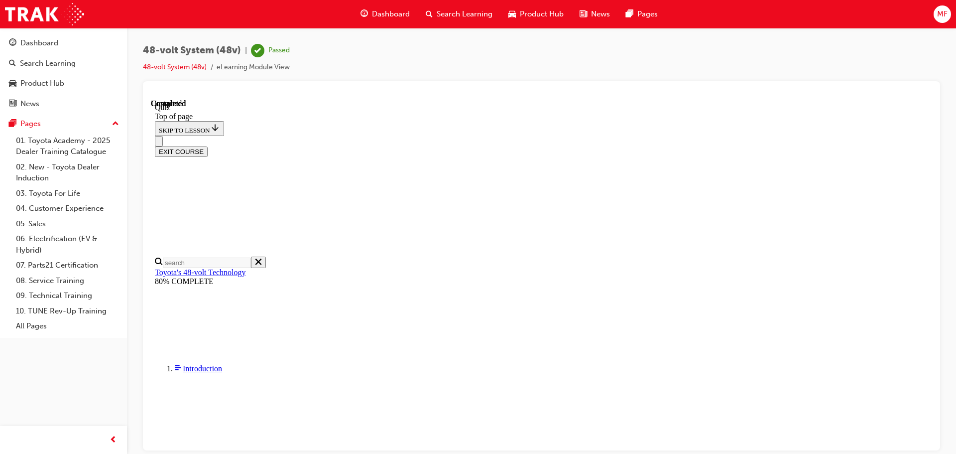
scroll to position [31, 0]
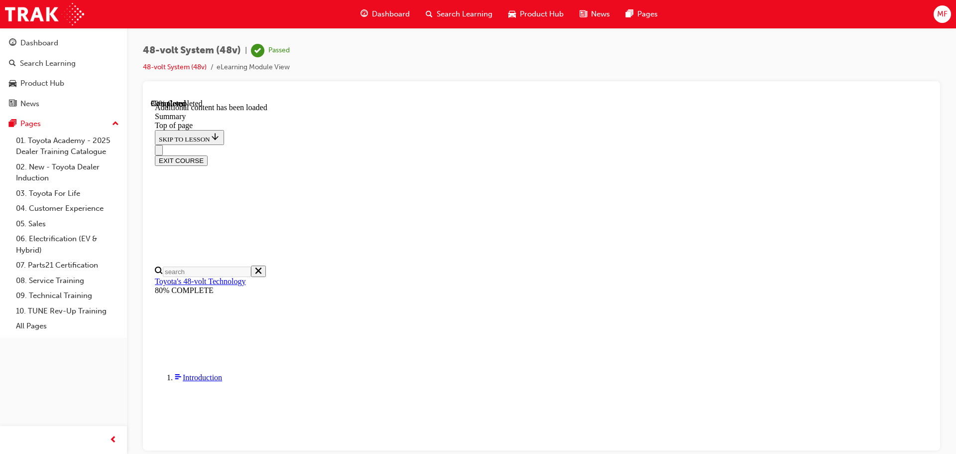
click at [208, 155] on button "EXIT COURSE" at bounding box center [181, 160] width 53 height 10
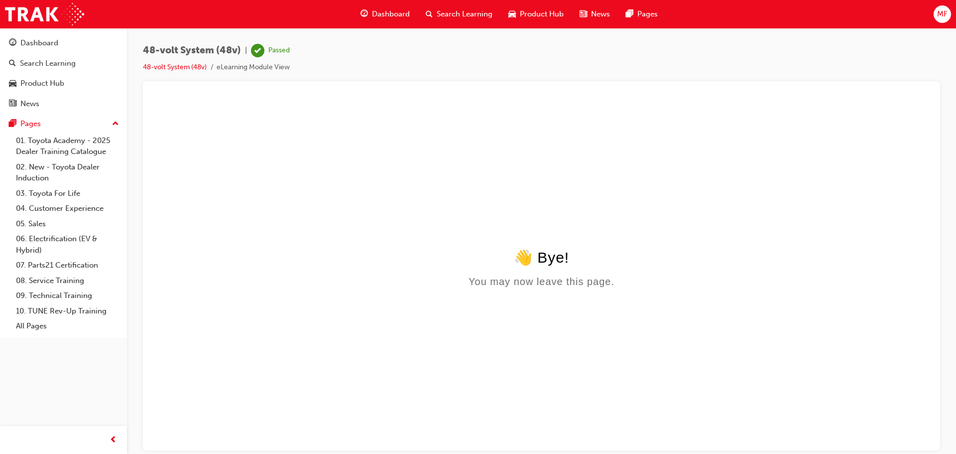
scroll to position [0, 0]
click at [44, 65] on div "Search Learning" at bounding box center [48, 63] width 56 height 11
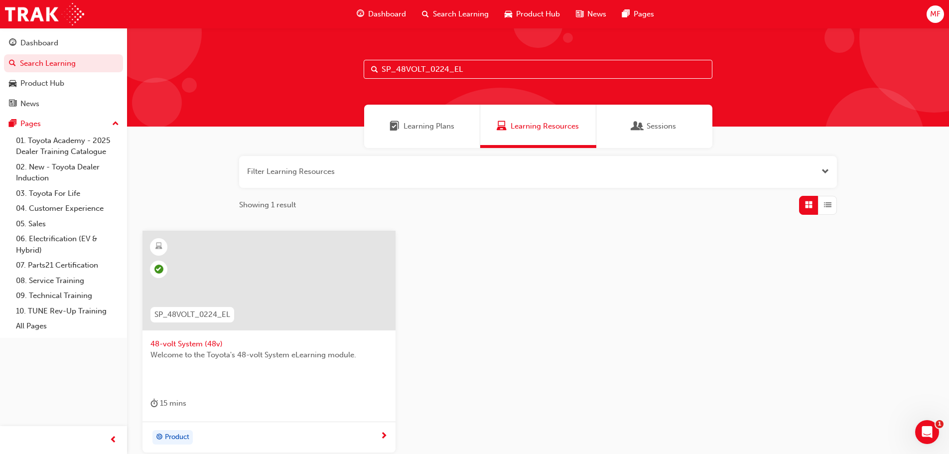
click at [454, 70] on input "SP_48VOLT_0224_EL" at bounding box center [538, 69] width 349 height 19
paste input "CAMRY_FL0421"
type input "SP_CAMRY_FL0421_EL"
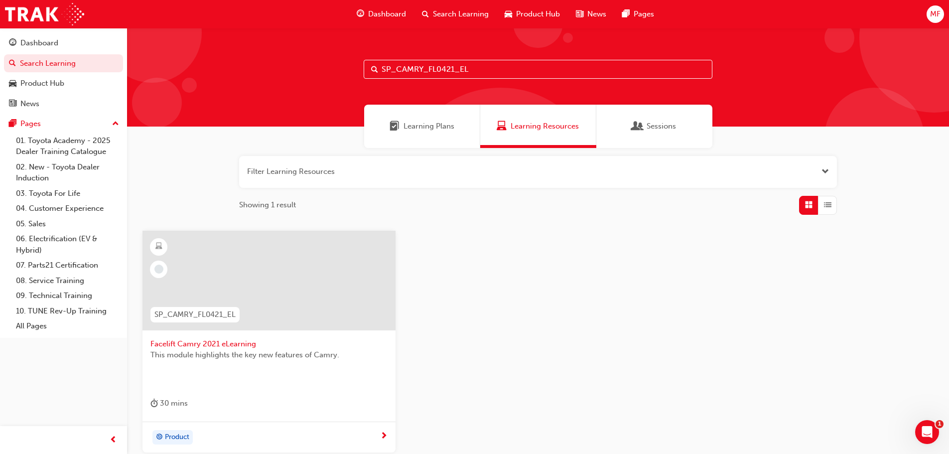
click at [233, 432] on div "Product" at bounding box center [265, 437] width 230 height 15
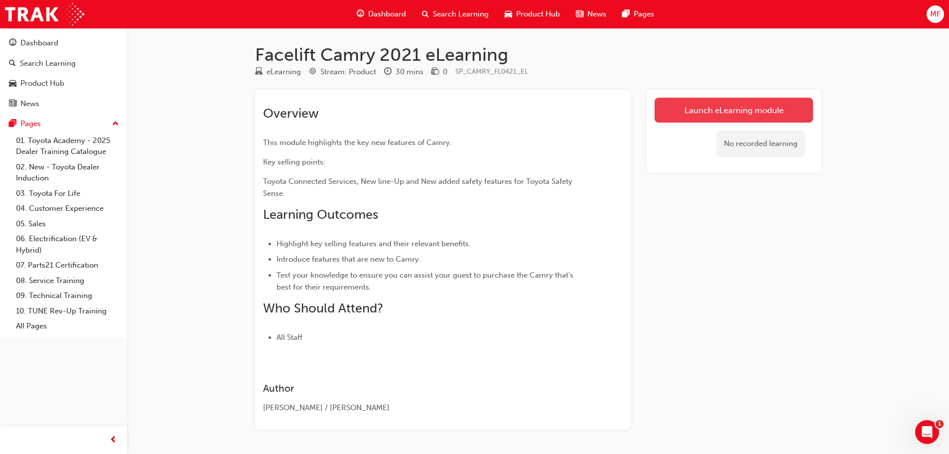
click at [665, 107] on link "Launch eLearning module" at bounding box center [734, 110] width 158 height 25
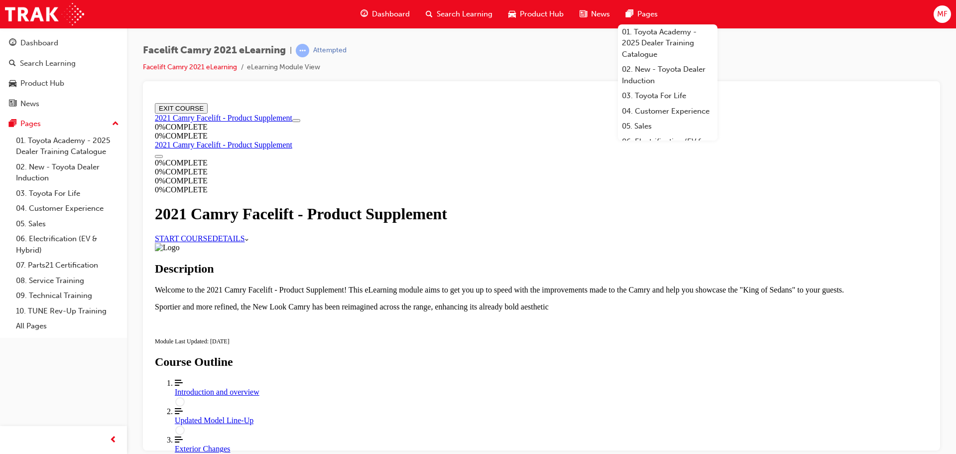
click at [212, 242] on link "START COURSE" at bounding box center [183, 238] width 57 height 8
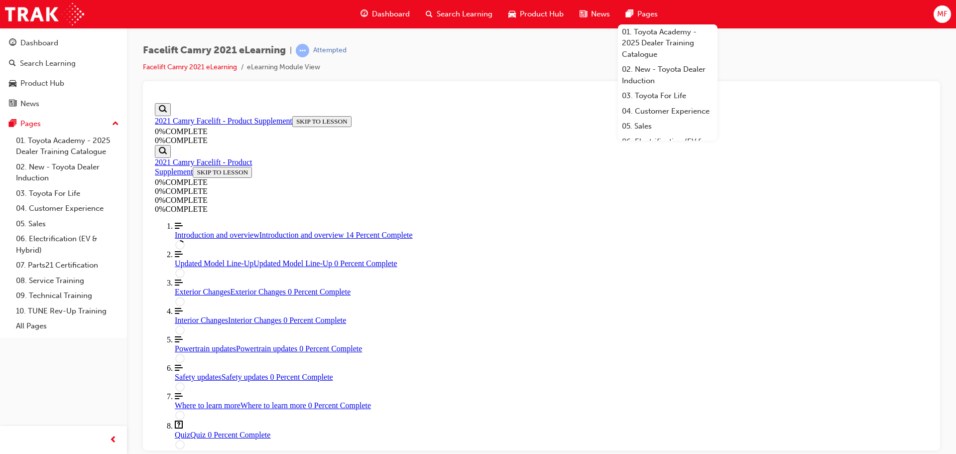
scroll to position [34, 0]
click at [232, 268] on link "Align left Three vertical lines aligned to the left Updated Model Line-Up Updat…" at bounding box center [552, 259] width 754 height 18
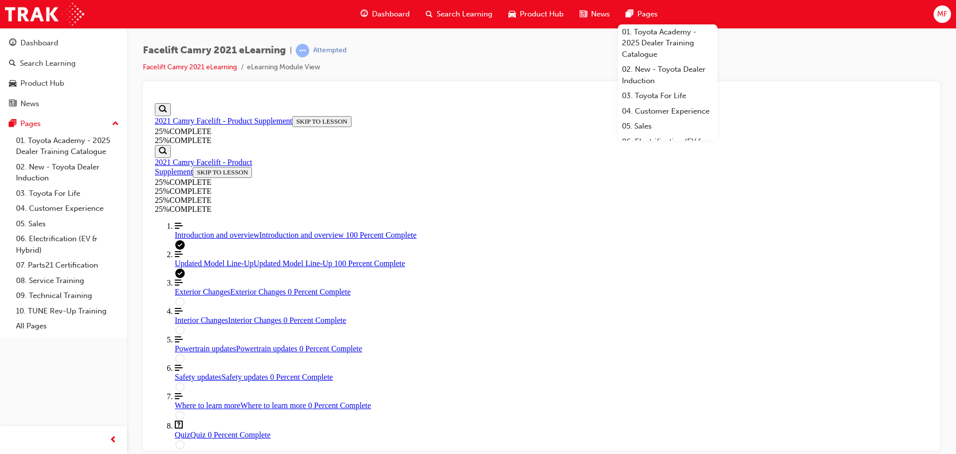
click at [231, 296] on div "Exterior Changes Exterior Changes 0 Percent Complete" at bounding box center [552, 291] width 754 height 9
click at [211, 315] on span "Interior Changes" at bounding box center [201, 319] width 53 height 8
click at [204, 344] on span "Powertrain updates" at bounding box center [205, 348] width 61 height 8
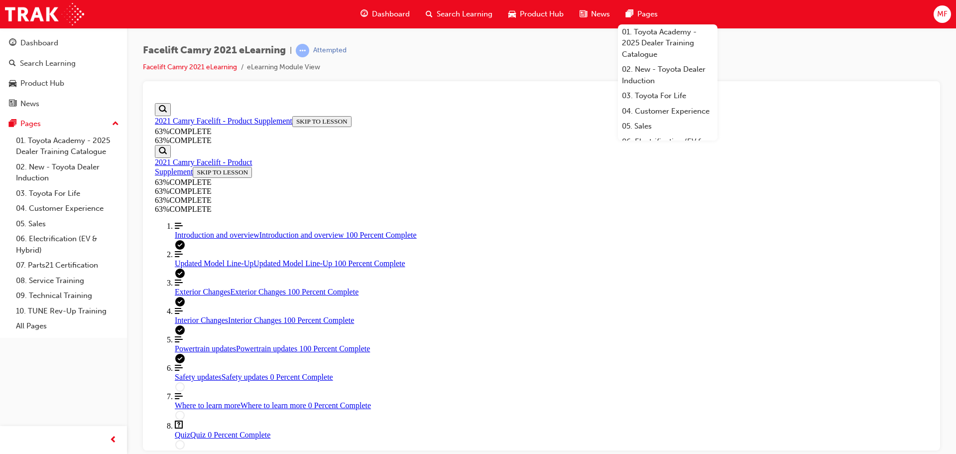
scroll to position [324, 0]
click at [208, 372] on span "Safety updates" at bounding box center [198, 376] width 47 height 8
click at [224, 392] on link "[PERSON_NAME] left Three vertical lines aligned to the left Where to learn more…" at bounding box center [552, 401] width 754 height 18
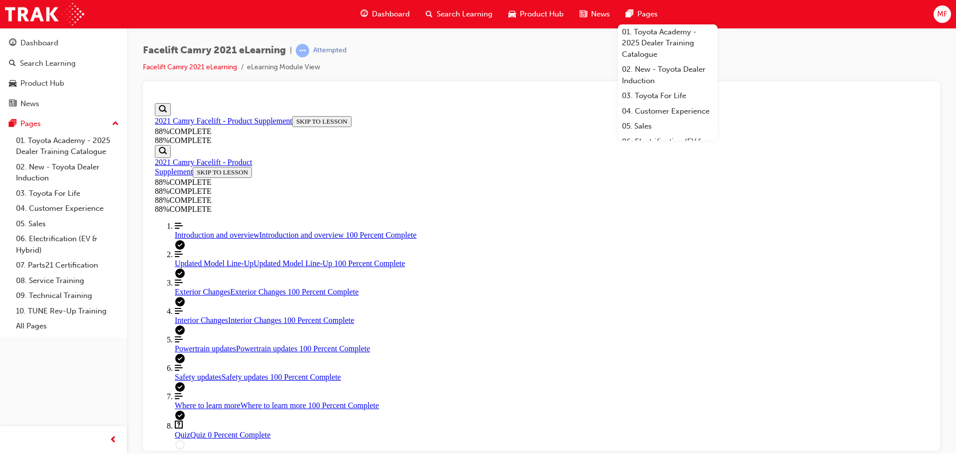
click at [196, 430] on div "Quiz Quiz 0 Percent Complete" at bounding box center [552, 434] width 754 height 9
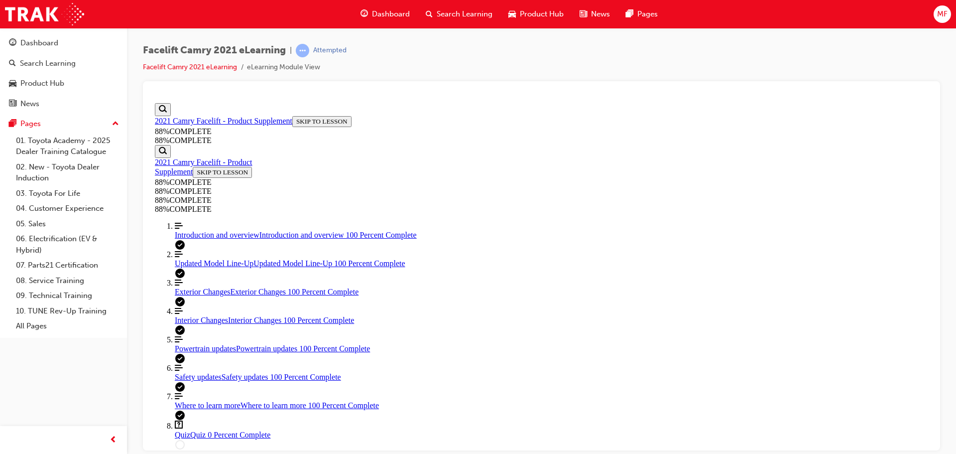
scroll to position [36, 0]
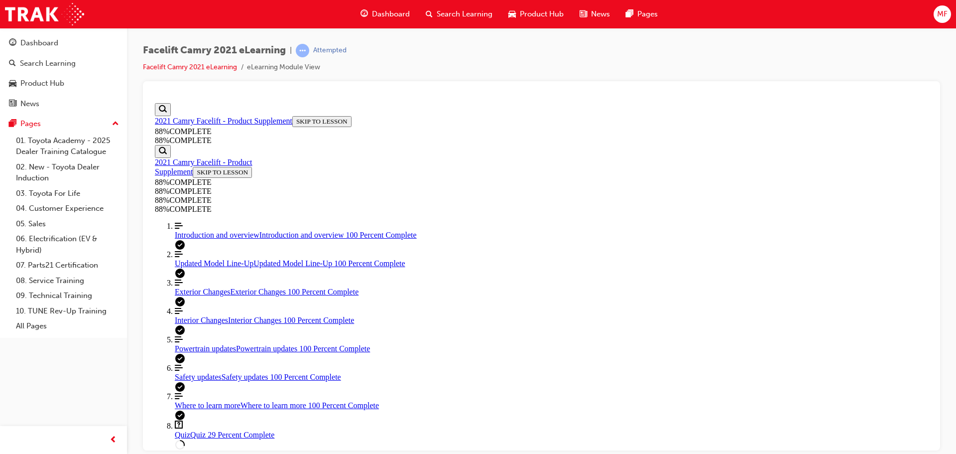
scroll to position [335, 0]
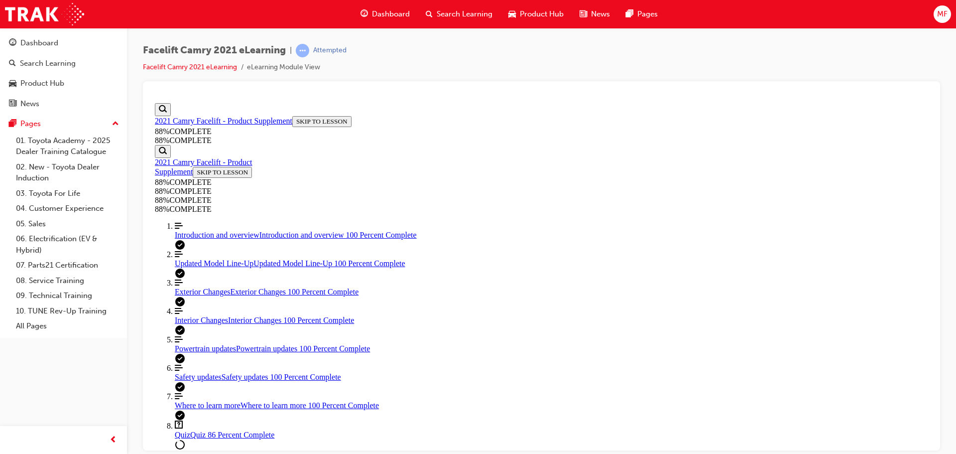
scroll to position [191, 0]
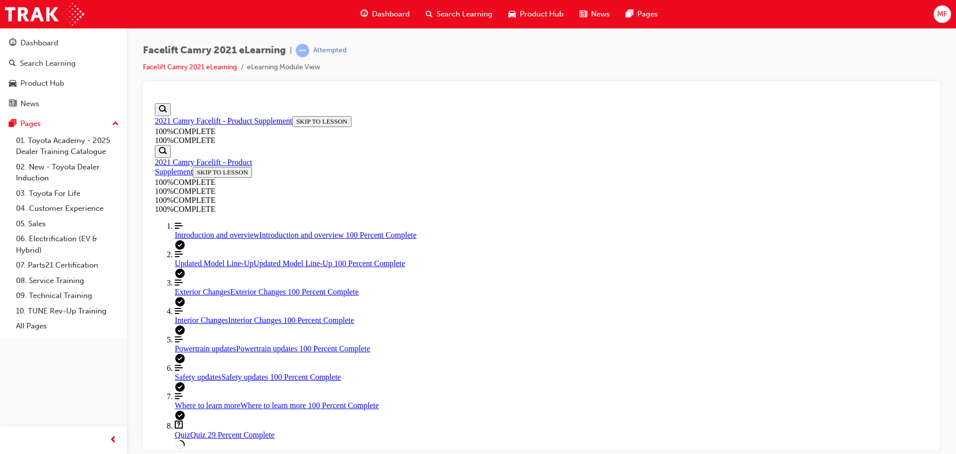
scroll to position [393, 0]
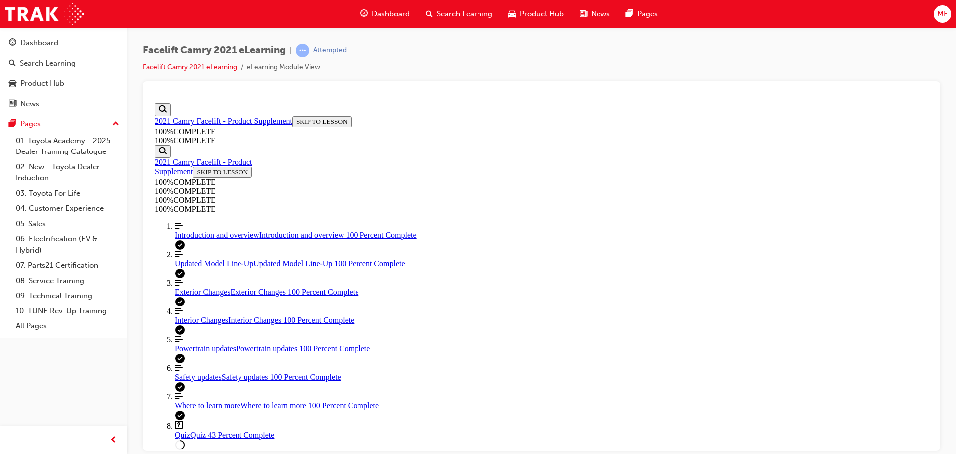
scroll to position [136, 0]
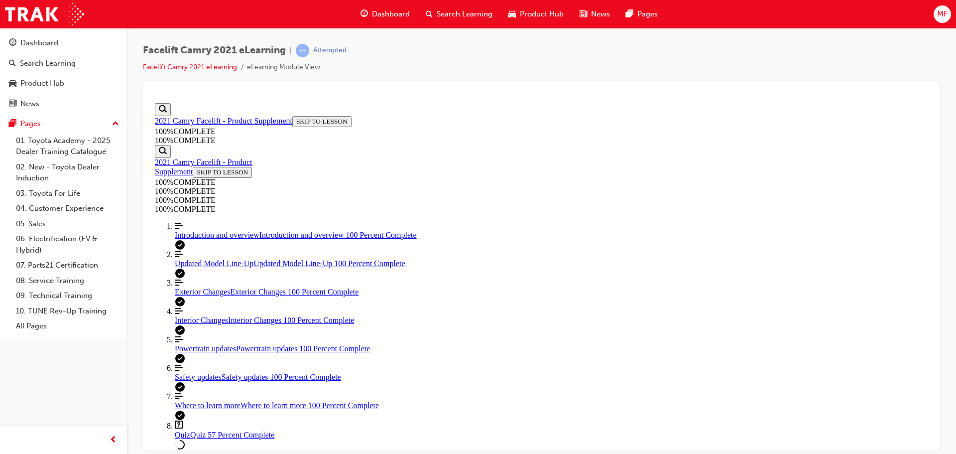
scroll to position [186, 0]
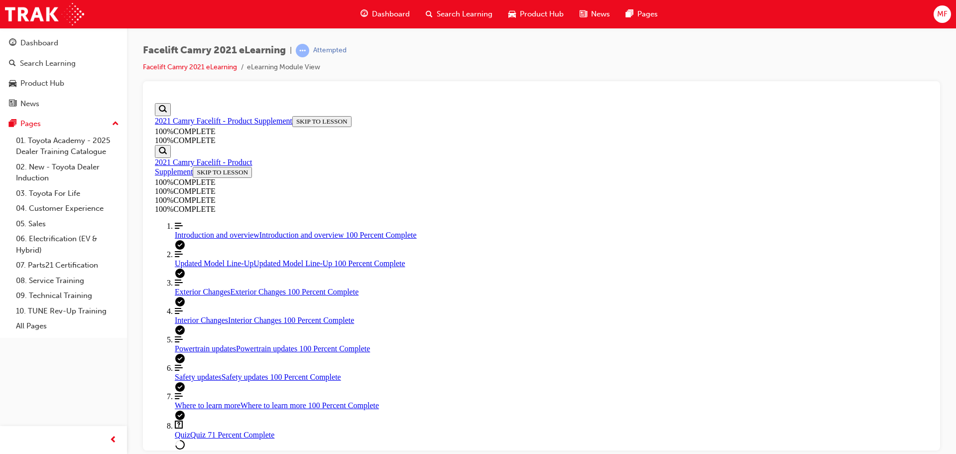
scroll to position [86, 0]
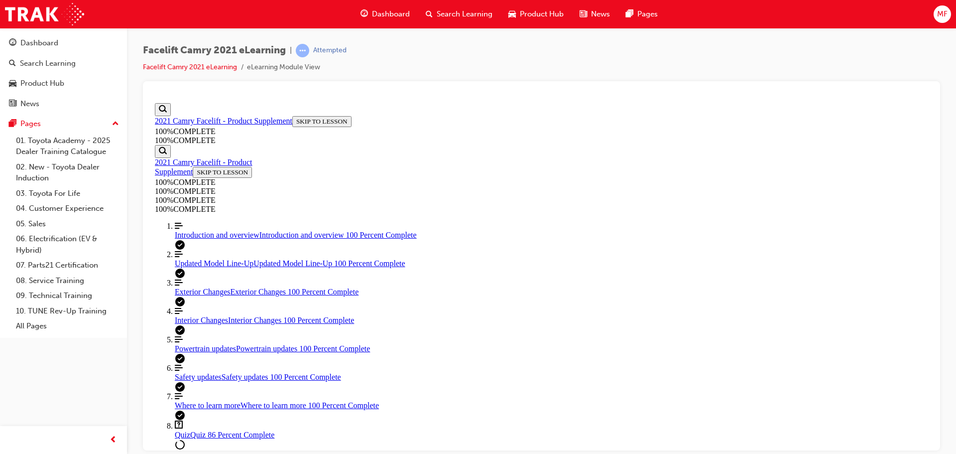
drag, startPoint x: 458, startPoint y: 254, endPoint x: 462, endPoint y: 293, distance: 39.0
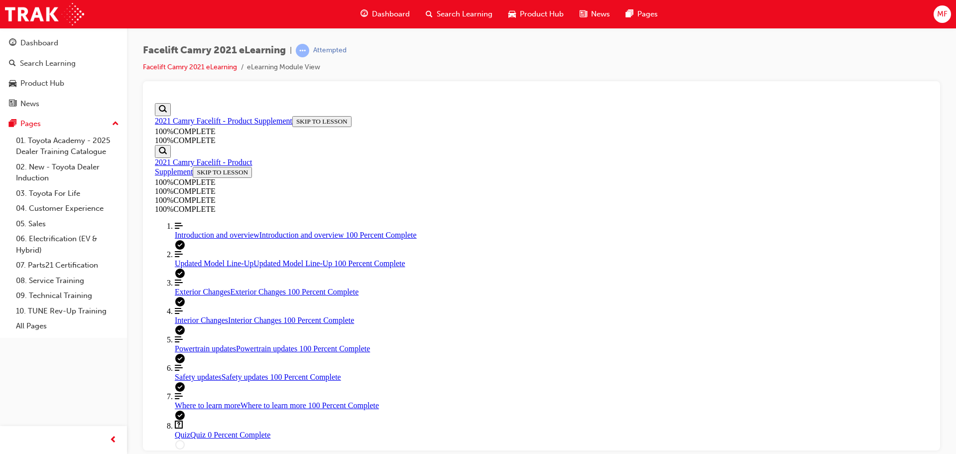
scroll to position [335, 0]
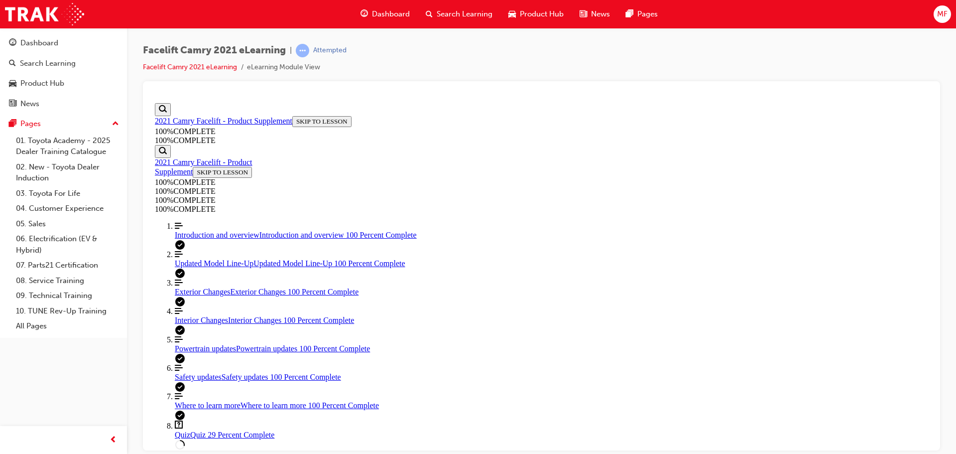
scroll to position [186, 0]
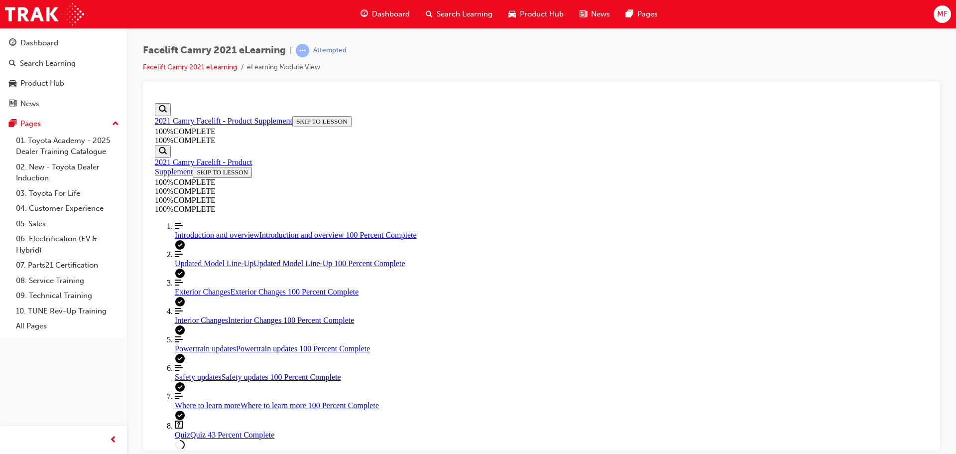
scroll to position [136, 0]
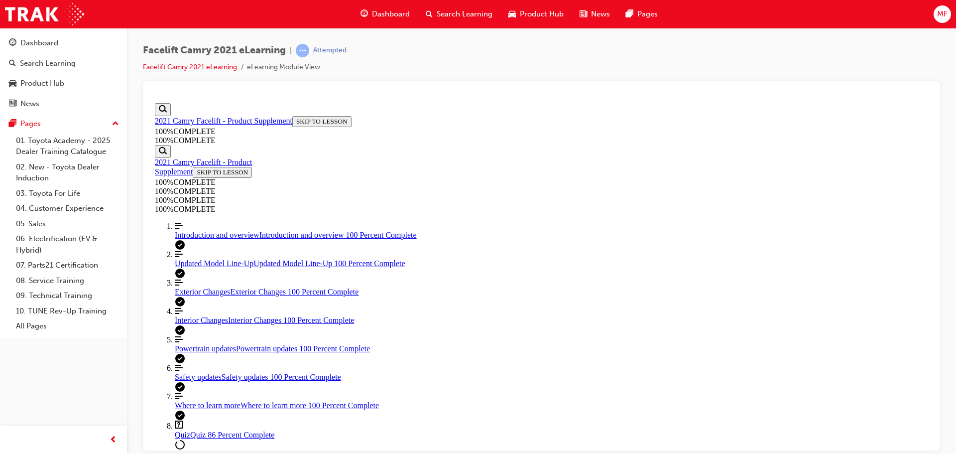
scroll to position [36, 0]
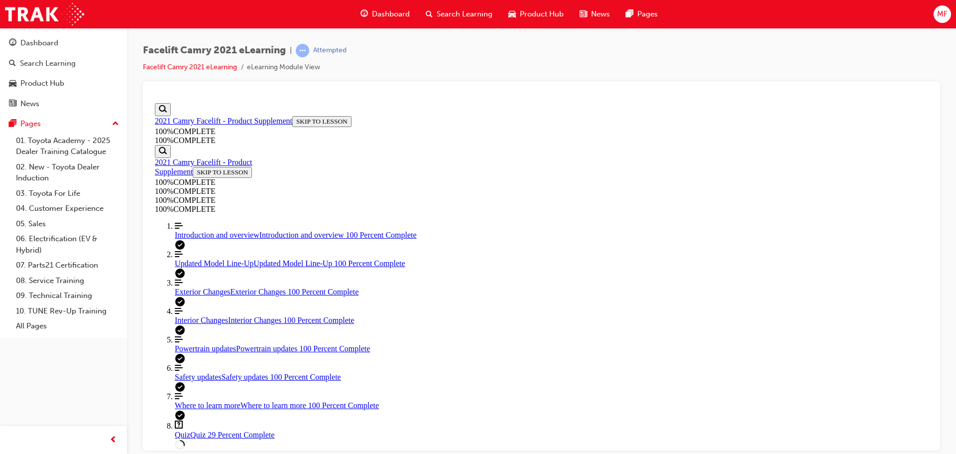
scroll to position [364, 0]
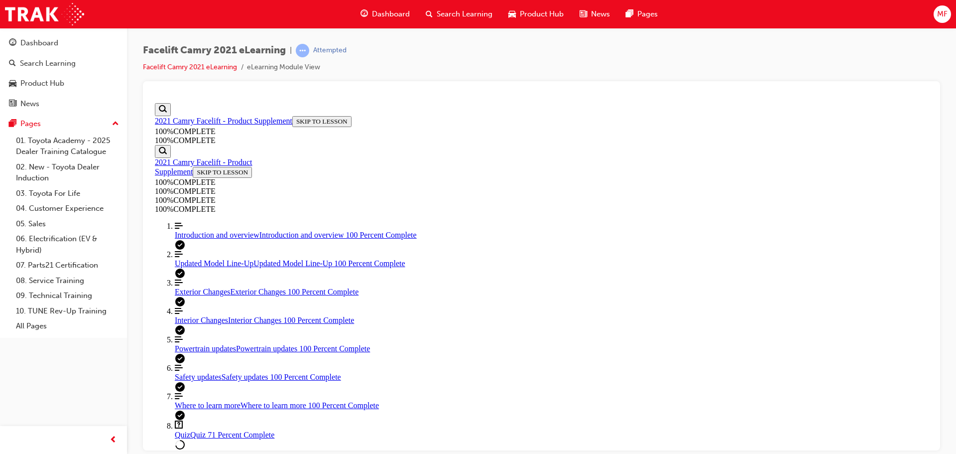
scroll to position [525, 0]
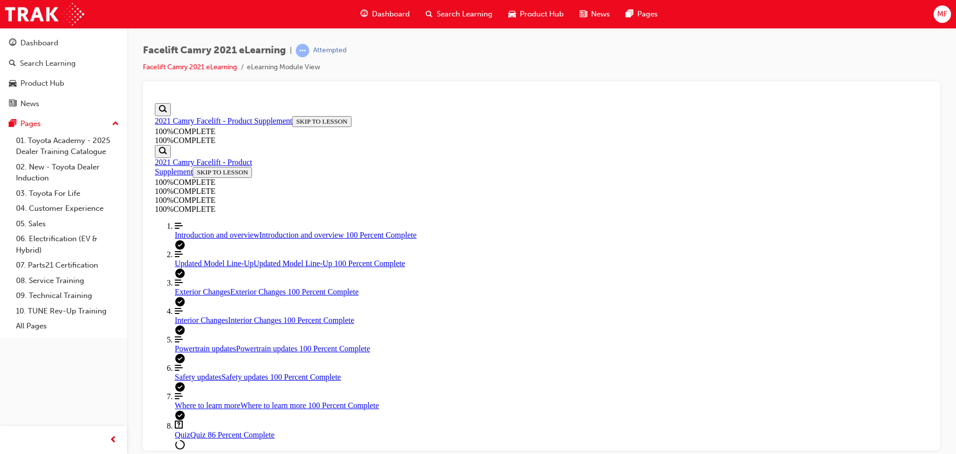
scroll to position [136, 0]
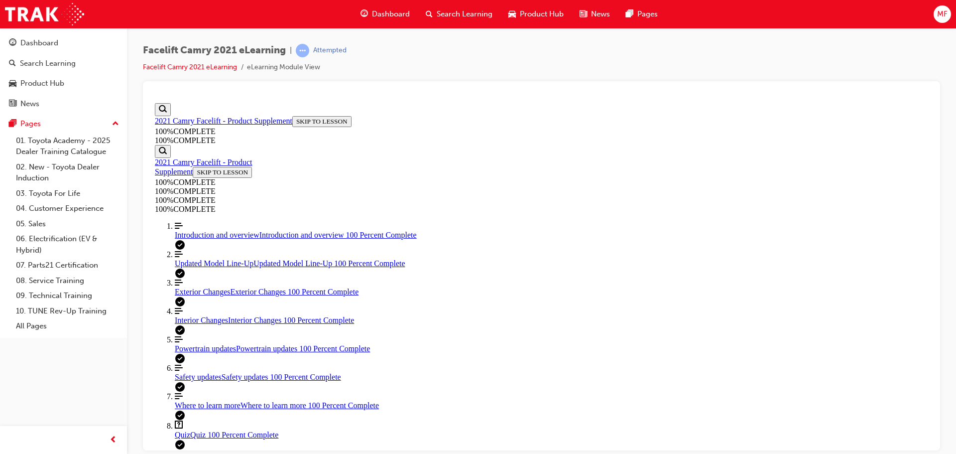
click at [208, 453] on button "EXIT COURSE" at bounding box center [181, 462] width 53 height 10
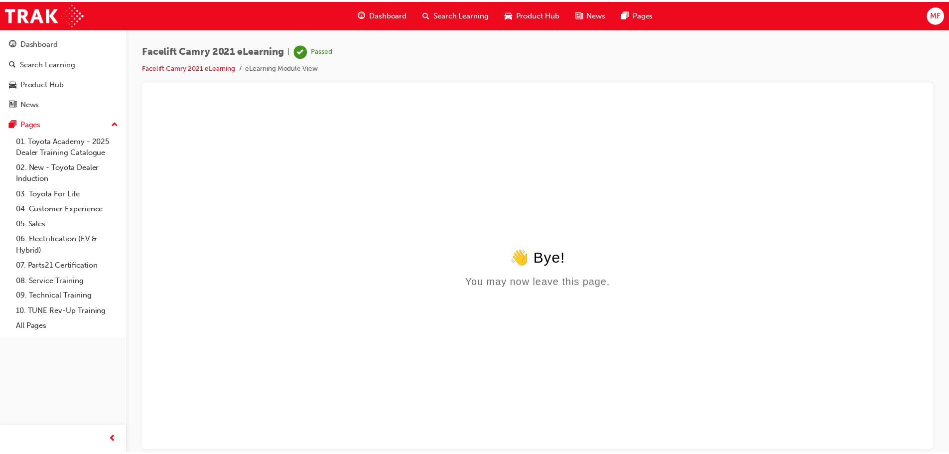
scroll to position [0, 0]
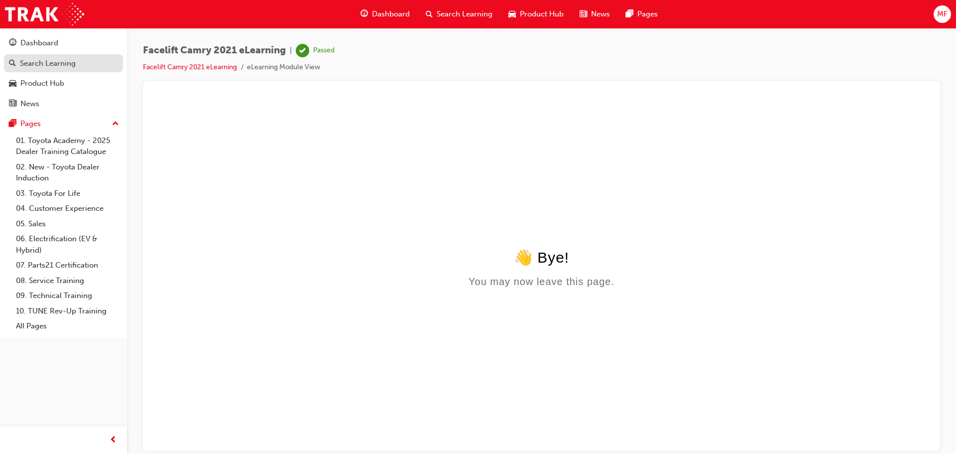
click at [47, 69] on div "Search Learning" at bounding box center [63, 63] width 109 height 12
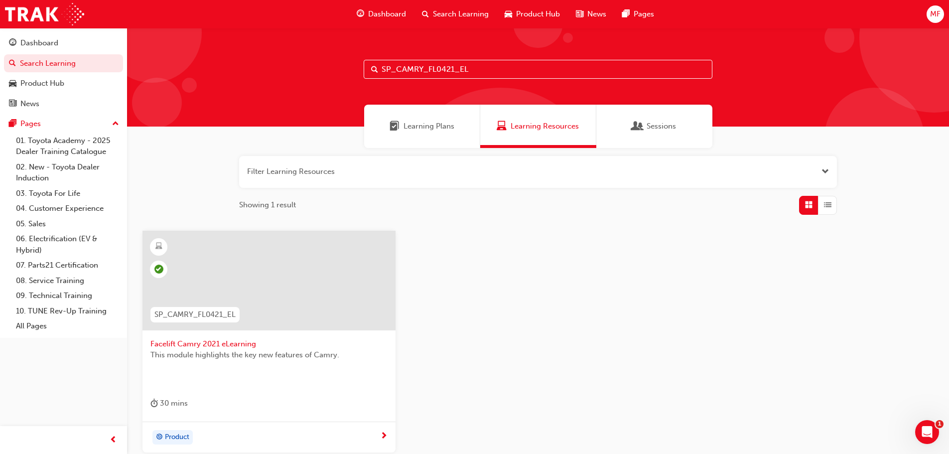
click at [431, 74] on input "SP_CAMRY_FL0421_EL" at bounding box center [538, 69] width 349 height 19
paste input "OROLLA_NM0818_VID_001"
type input "SP_COROLLA_NM0818_VID_001"
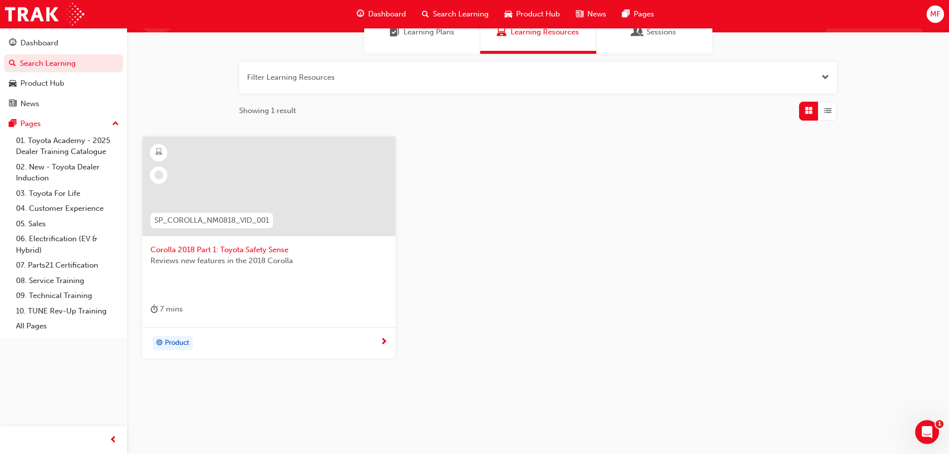
scroll to position [95, 0]
click at [227, 341] on div "Product" at bounding box center [265, 342] width 230 height 15
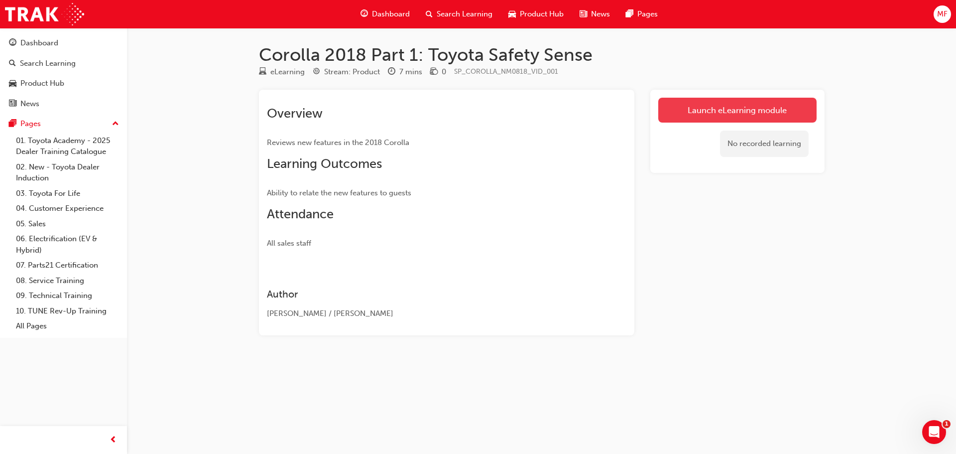
click at [718, 110] on link "Launch eLearning module" at bounding box center [738, 110] width 158 height 25
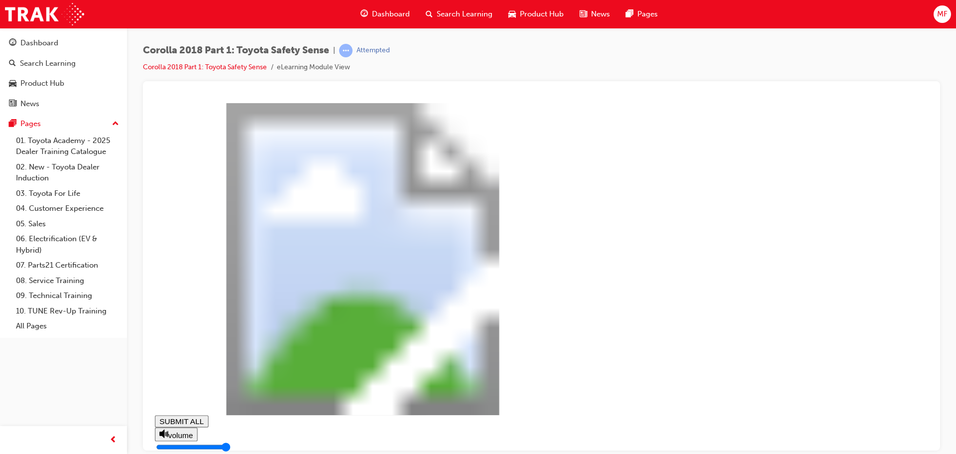
click at [165, 453] on icon at bounding box center [162, 457] width 6 height 7
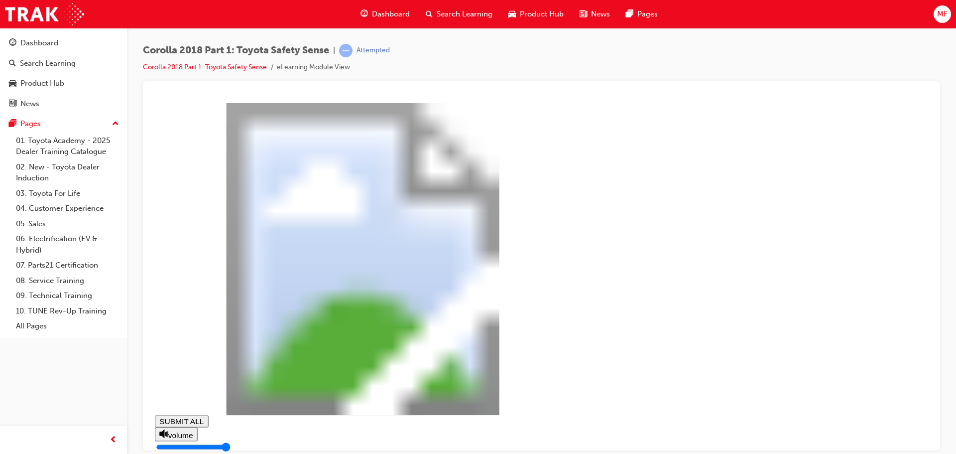
type input "0.743"
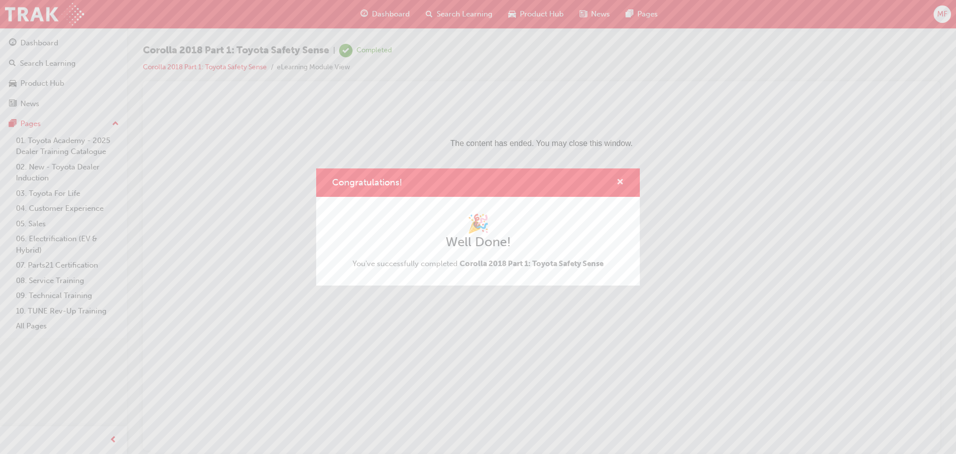
drag, startPoint x: 621, startPoint y: 184, endPoint x: 88, endPoint y: 107, distance: 539.2
click at [621, 184] on span "cross-icon" at bounding box center [620, 182] width 7 height 9
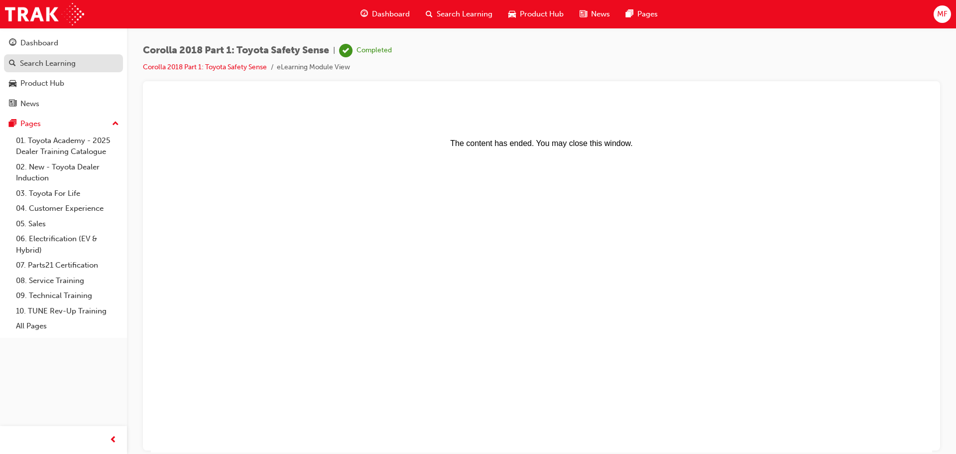
click at [62, 64] on div "Search Learning" at bounding box center [48, 63] width 56 height 11
